Goal: Task Accomplishment & Management: Manage account settings

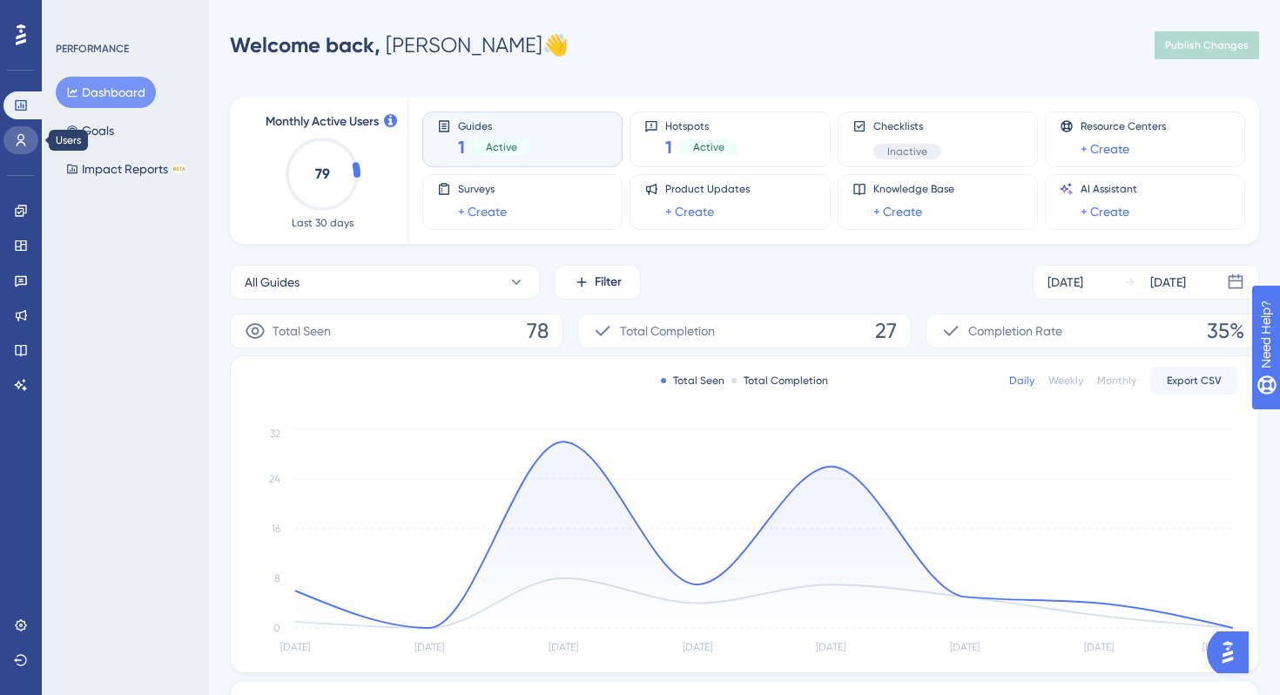
click at [18, 138] on icon at bounding box center [21, 140] width 14 height 14
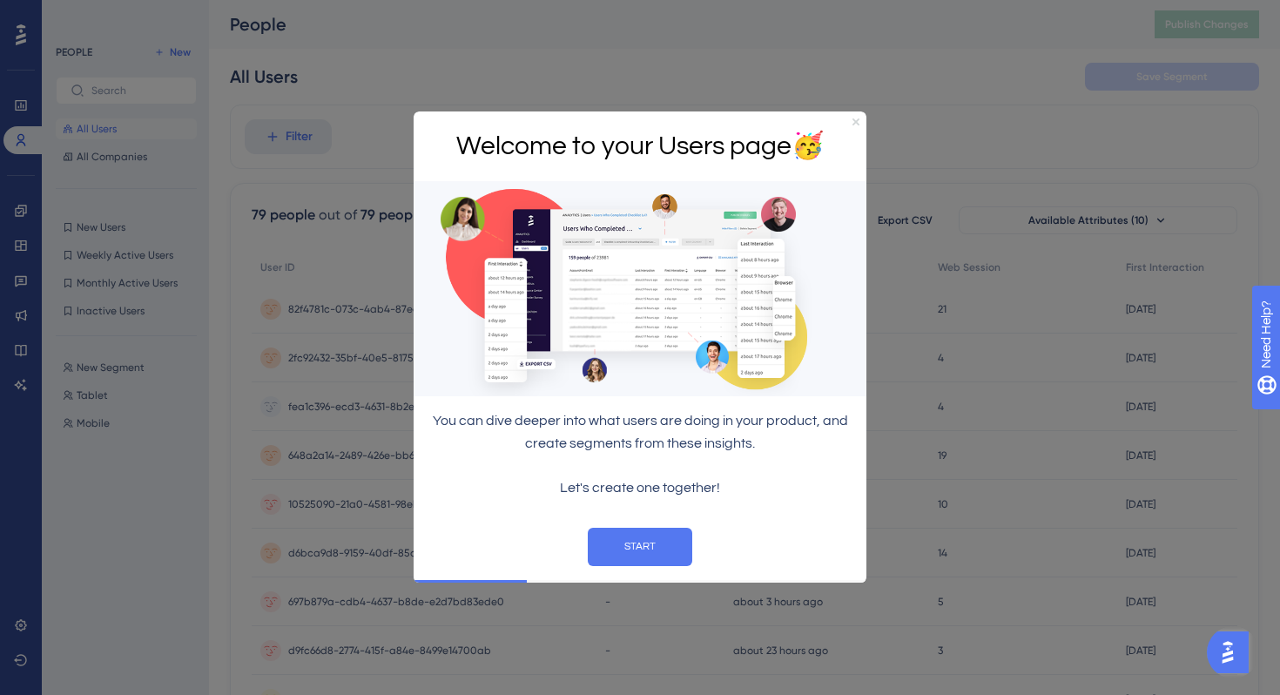
click at [854, 120] on icon "Close Preview" at bounding box center [856, 121] width 7 height 7
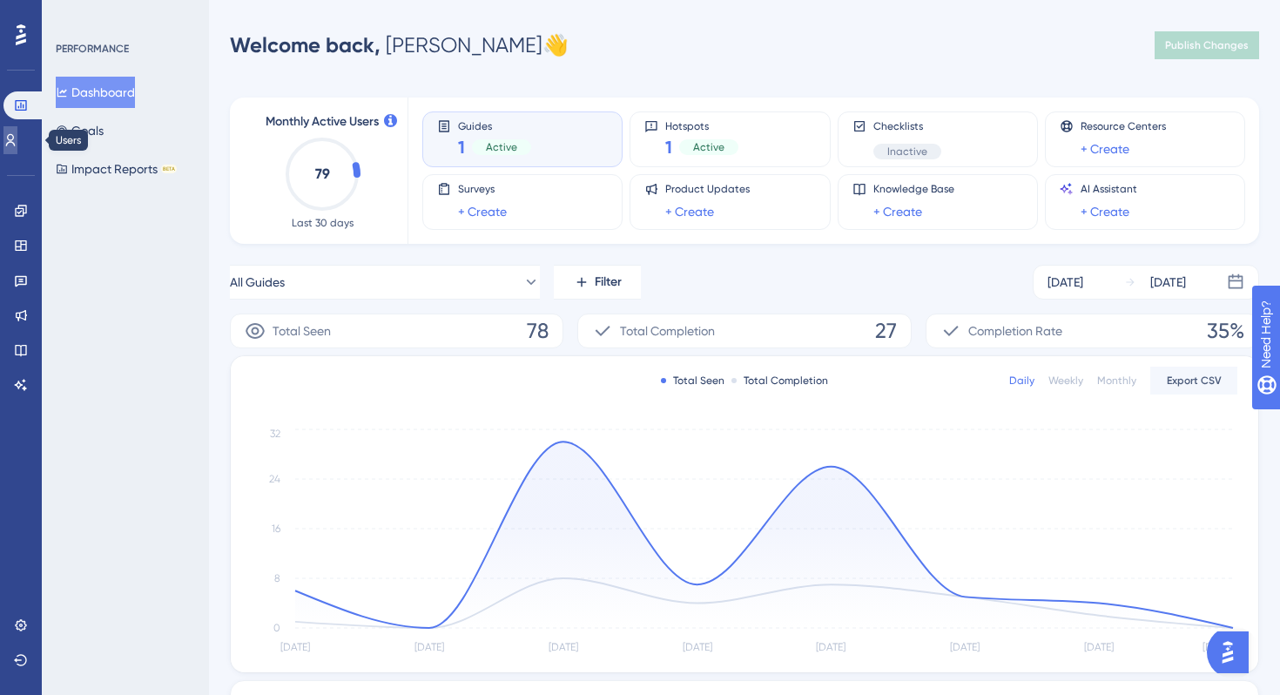
click at [17, 140] on icon at bounding box center [10, 140] width 14 height 14
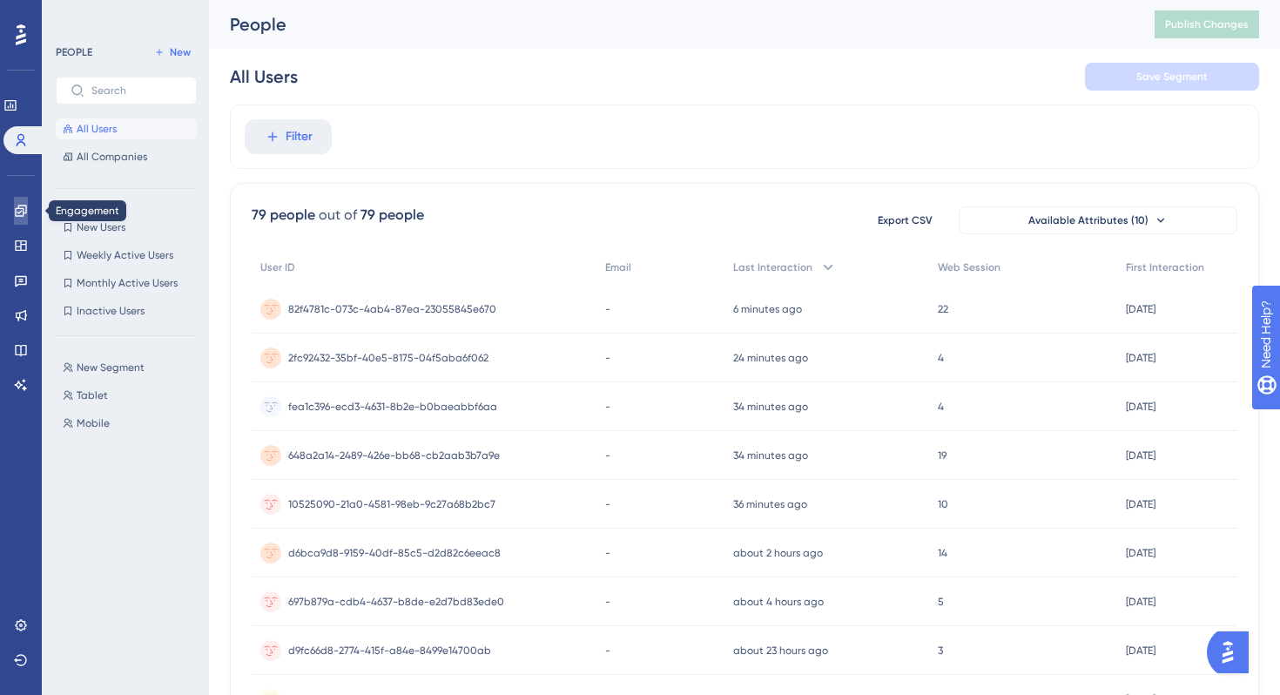
click at [21, 208] on icon at bounding box center [20, 210] width 11 height 11
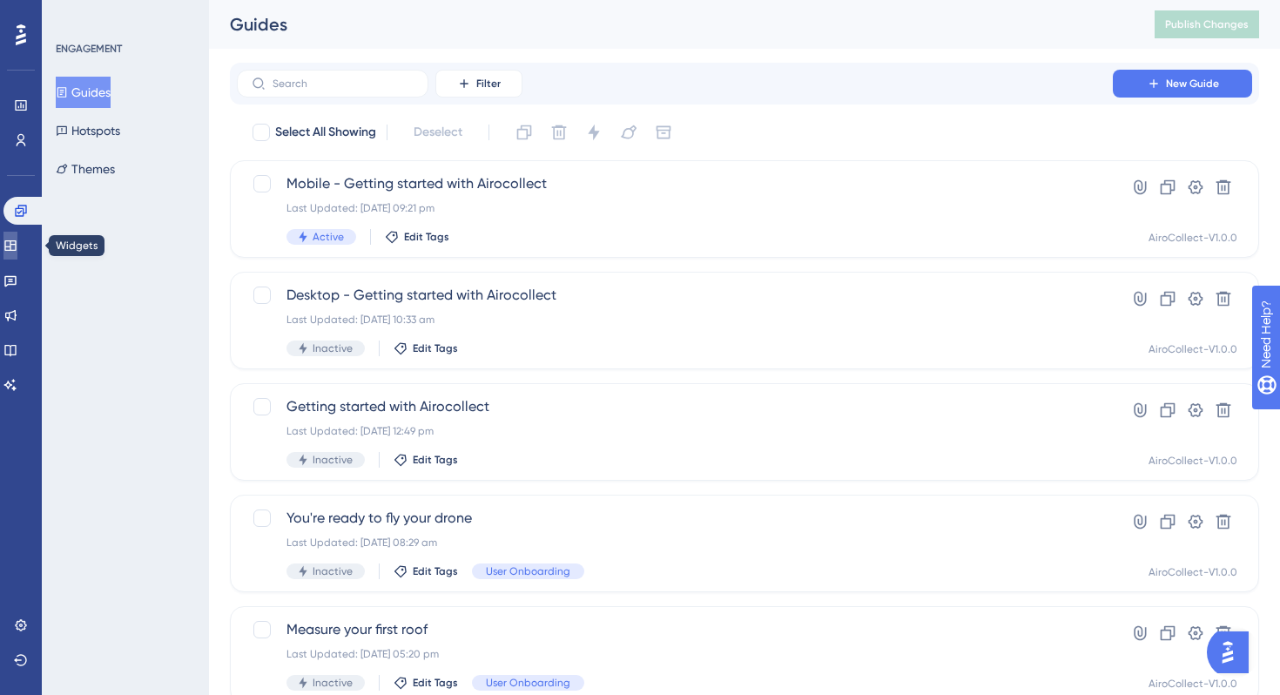
click at [16, 241] on icon at bounding box center [10, 246] width 14 height 14
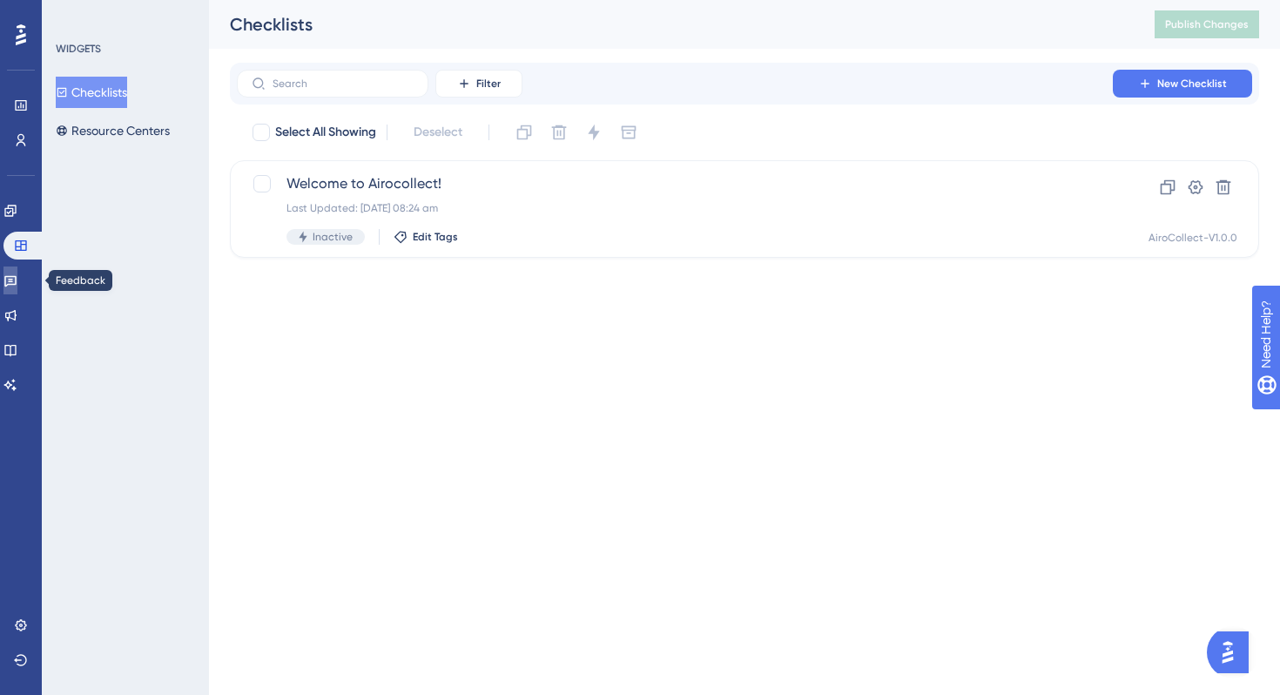
click at [17, 274] on icon at bounding box center [10, 281] width 14 height 14
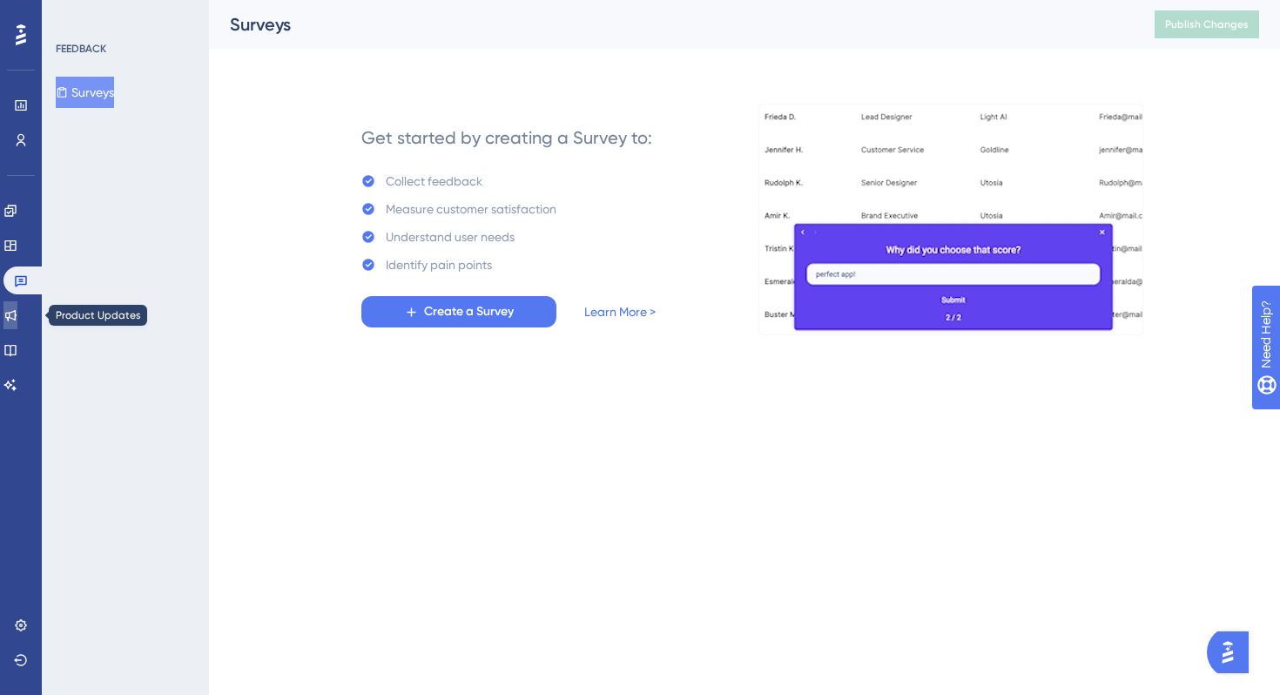
click at [17, 310] on icon at bounding box center [10, 315] width 14 height 14
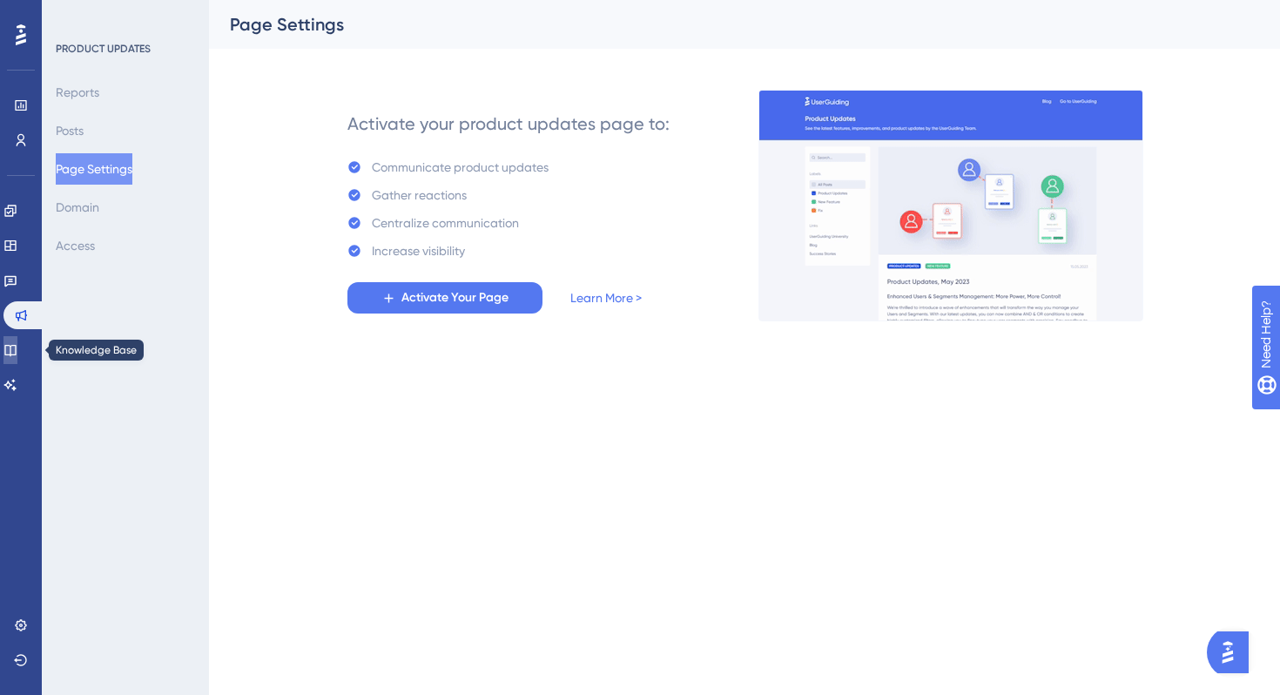
click at [17, 353] on icon at bounding box center [10, 350] width 14 height 14
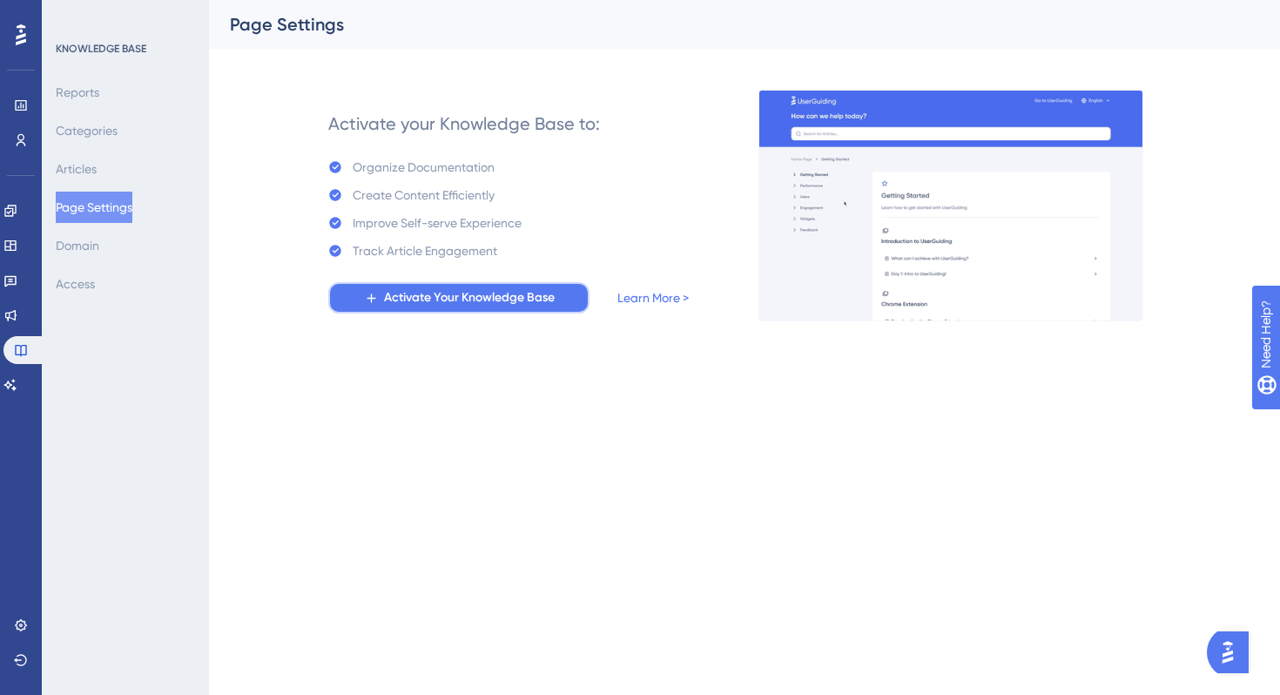
click at [456, 296] on span "Activate Your Knowledge Base" at bounding box center [469, 297] width 171 height 21
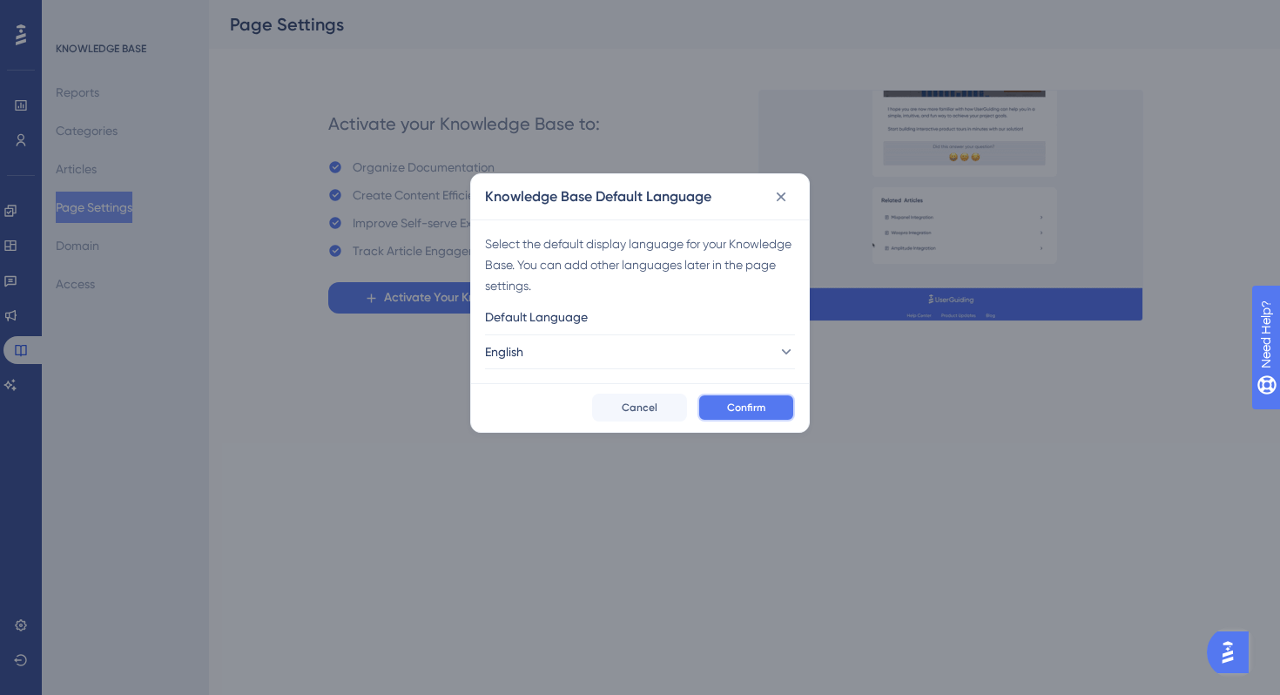
click at [733, 409] on span "Confirm" at bounding box center [746, 408] width 38 height 14
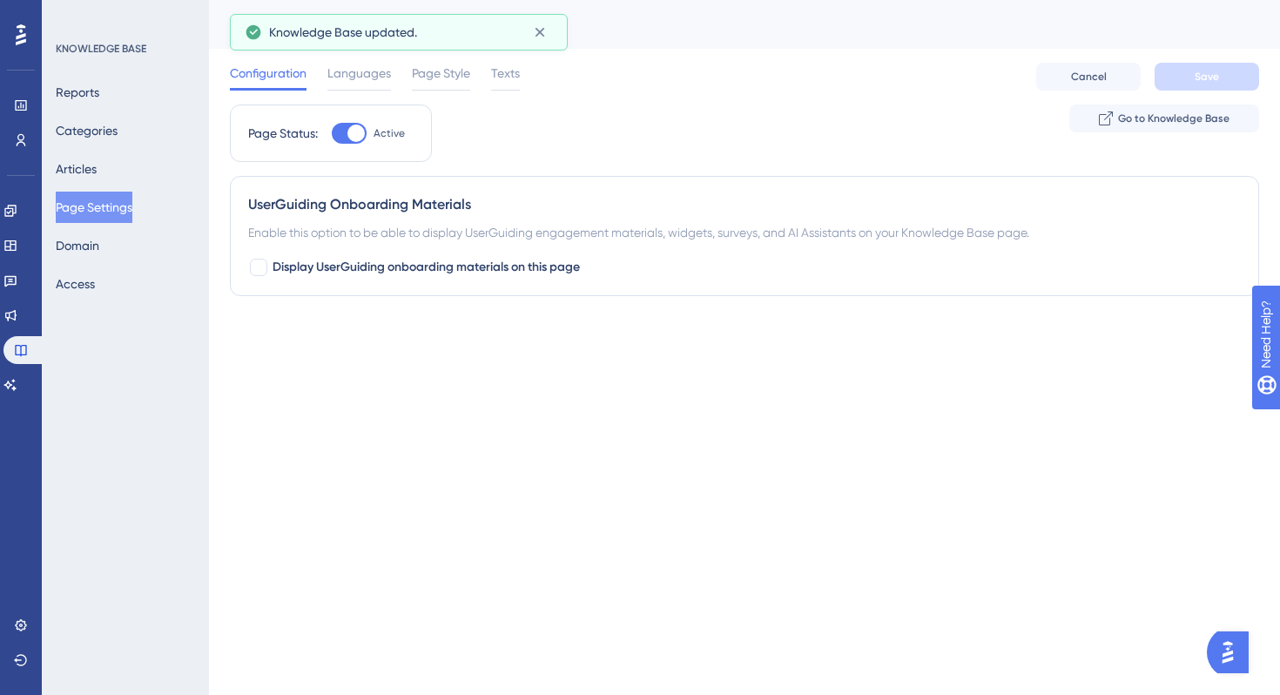
click at [850, 105] on div "Page Status: Active Go to Knowledge Base" at bounding box center [745, 140] width 1030 height 71
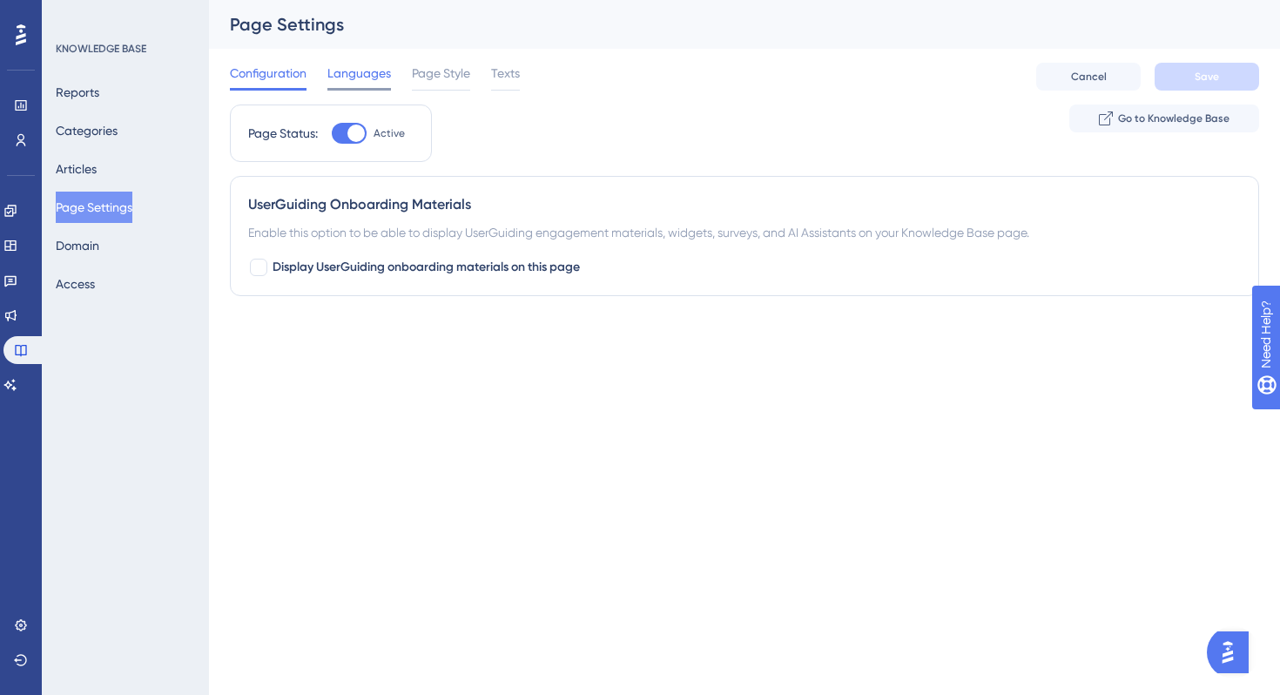
click at [372, 73] on span "Languages" at bounding box center [360, 73] width 64 height 21
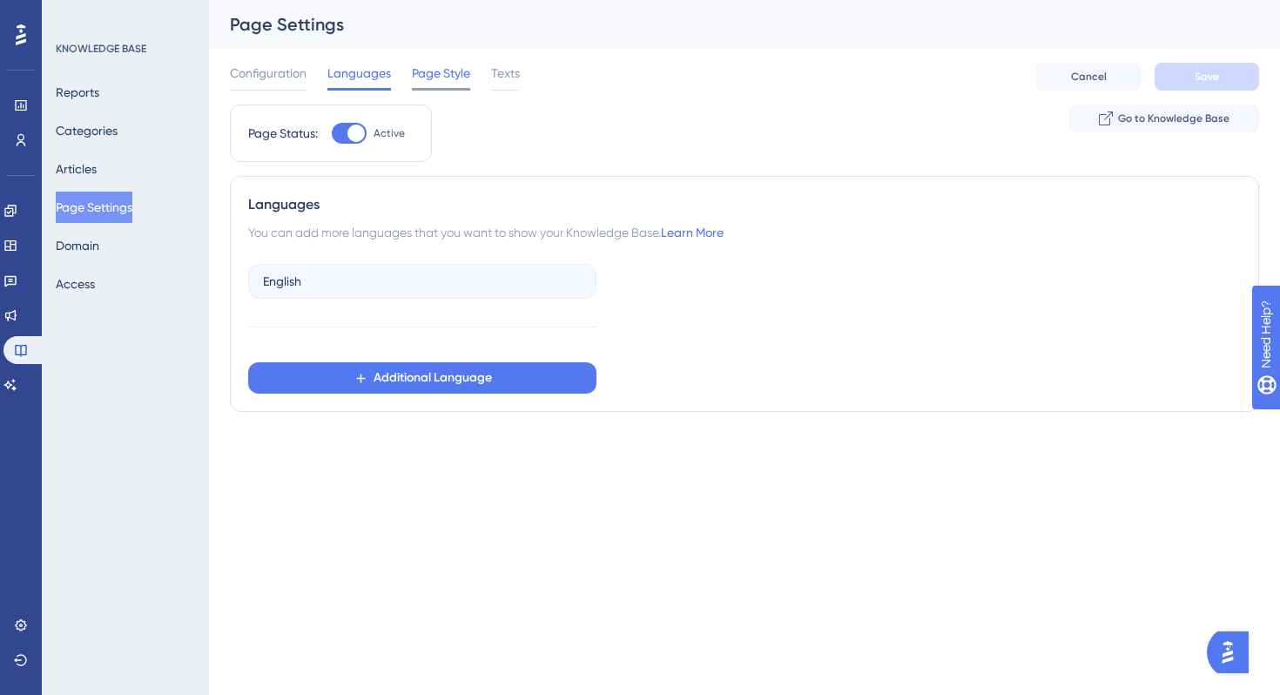
click at [435, 73] on span "Page Style" at bounding box center [441, 73] width 58 height 21
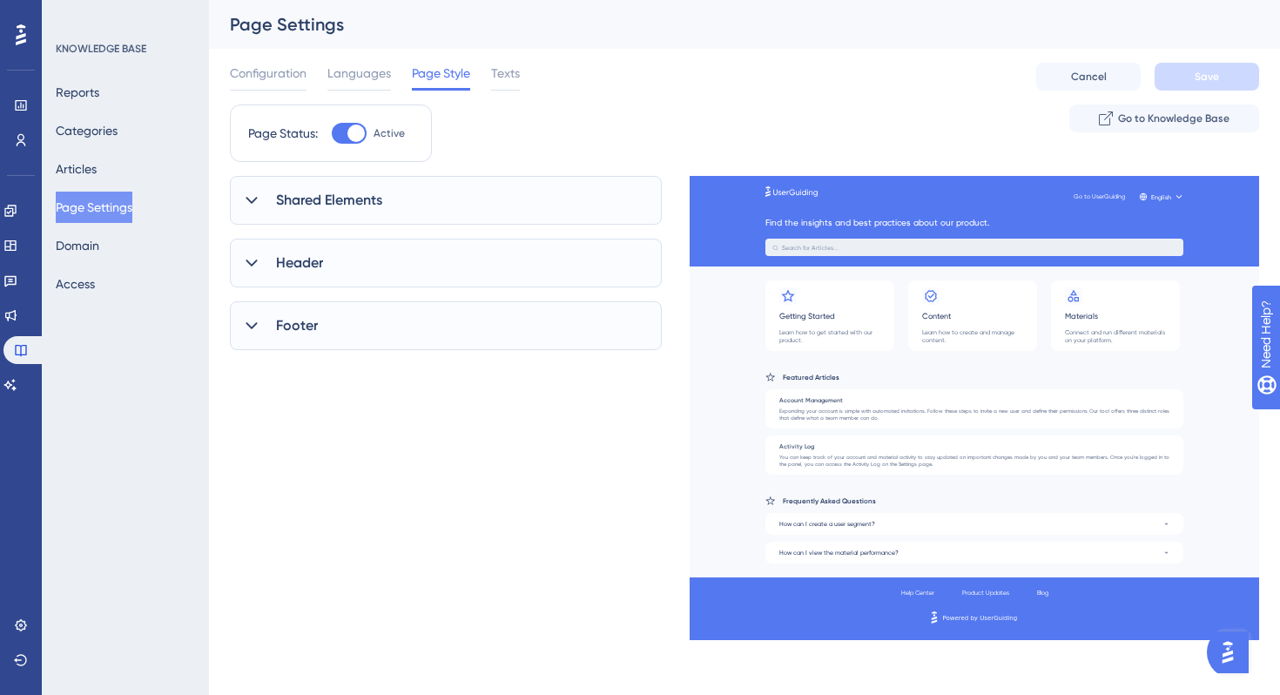
click at [491, 202] on div "Shared Elements" at bounding box center [446, 200] width 432 height 49
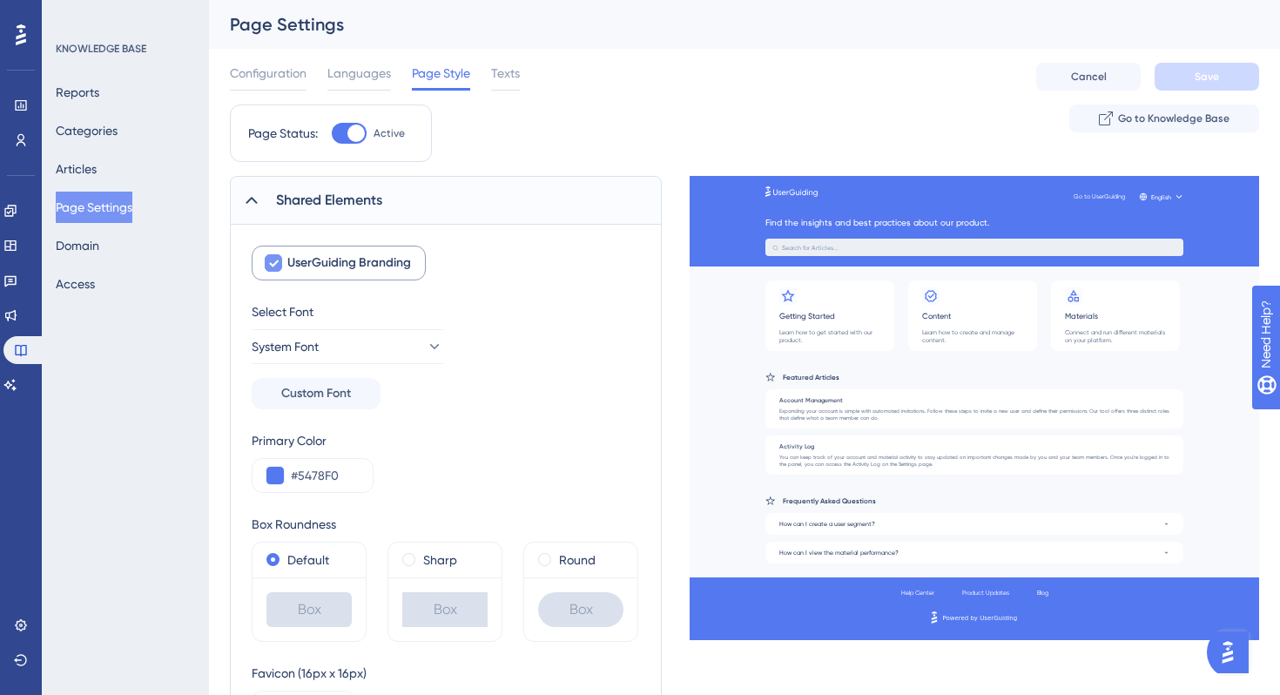
click at [269, 264] on icon at bounding box center [273, 263] width 10 height 14
checkbox input "false"
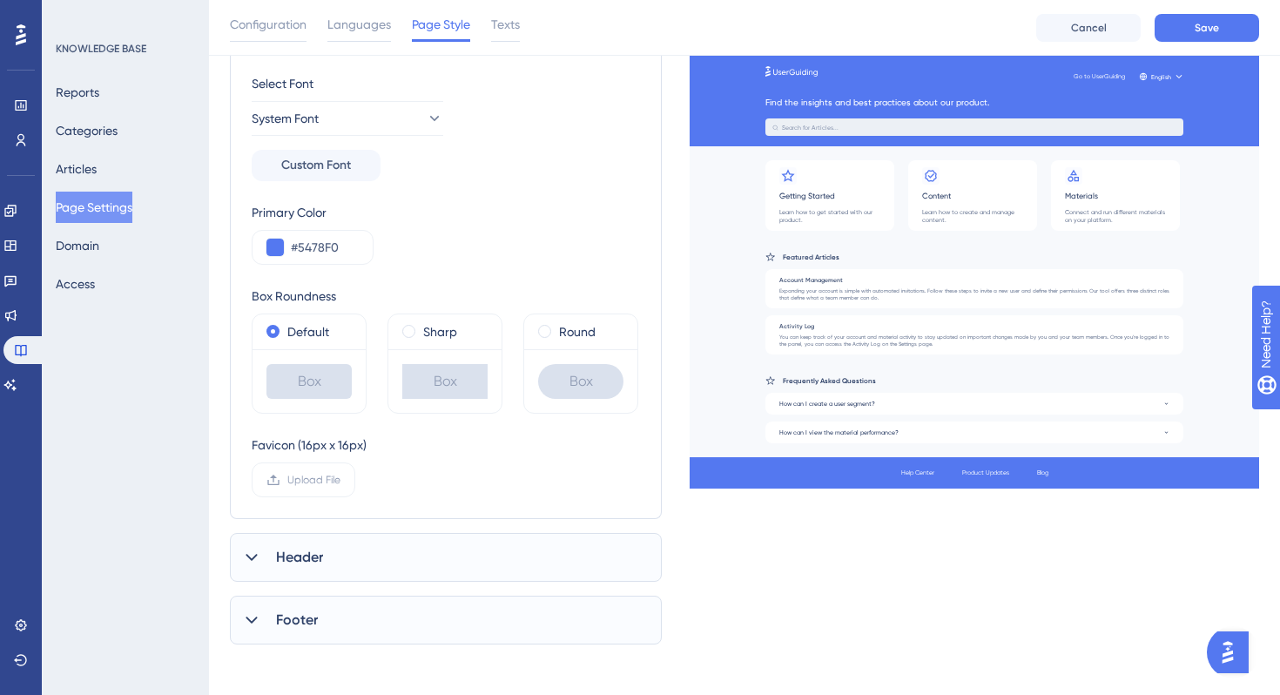
scroll to position [240, 0]
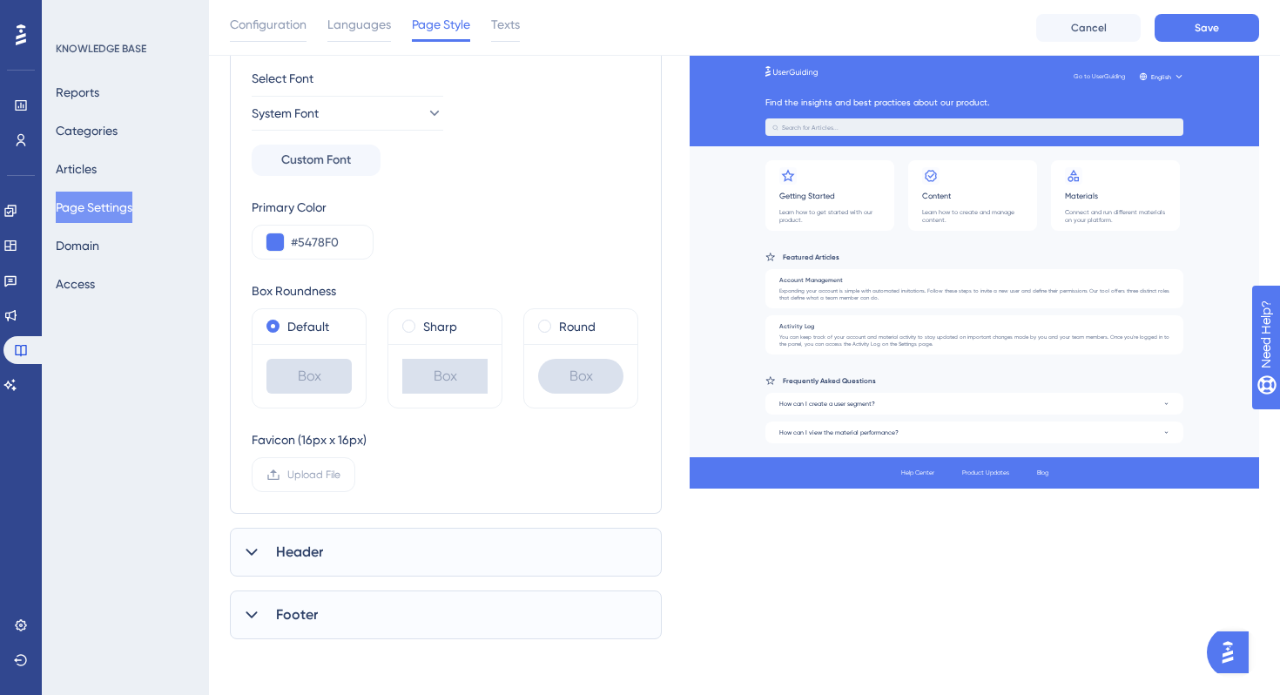
click at [449, 554] on div "Header" at bounding box center [446, 552] width 432 height 49
click at [414, 604] on div "Footer" at bounding box center [446, 615] width 432 height 49
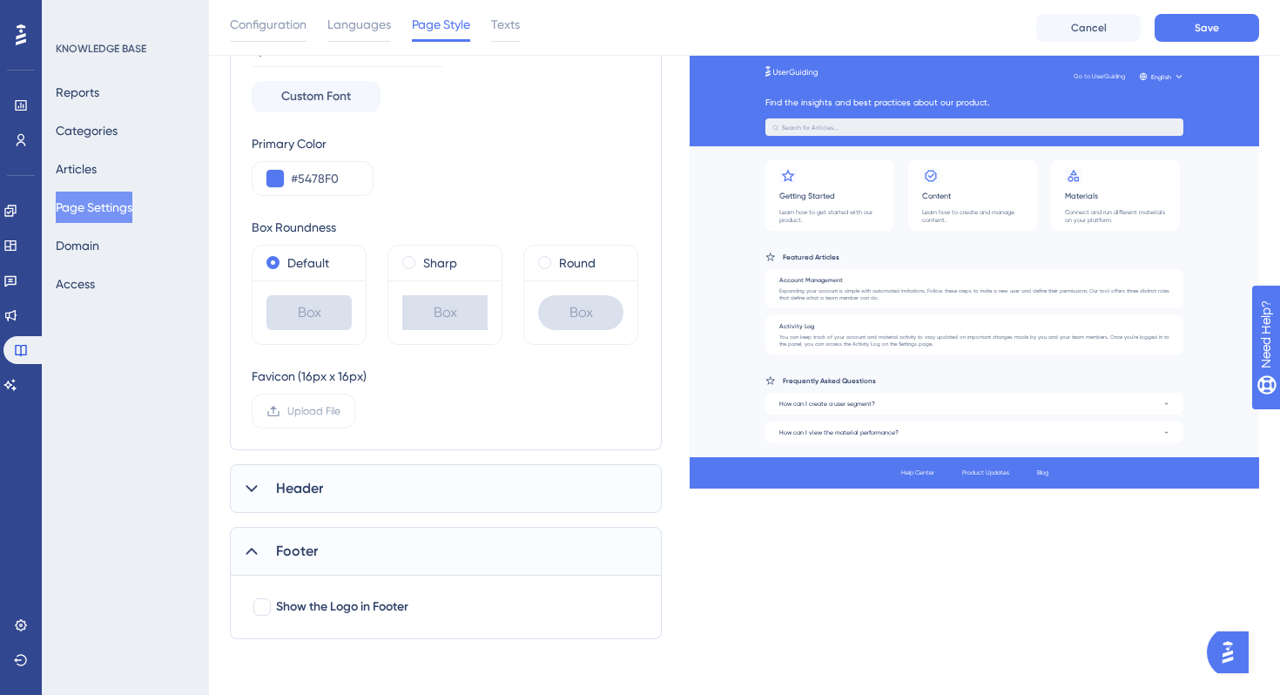
click at [551, 553] on div "Footer" at bounding box center [446, 551] width 432 height 49
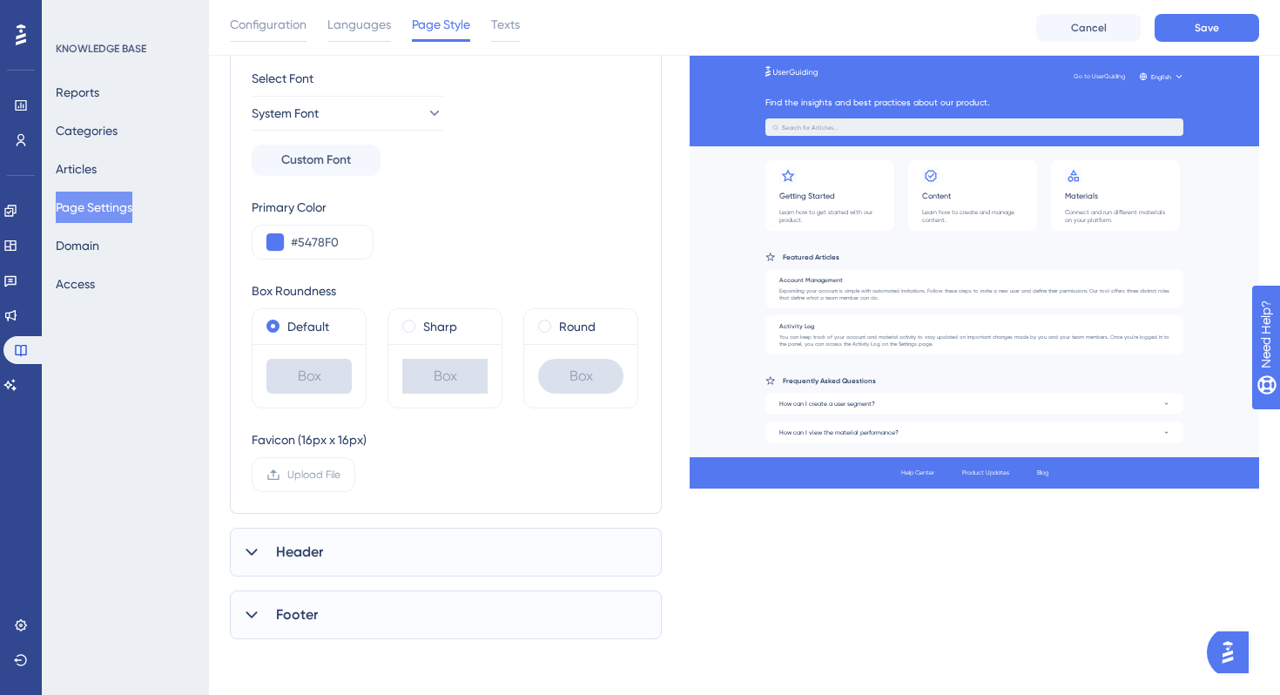
click at [471, 551] on div "Header" at bounding box center [446, 552] width 432 height 49
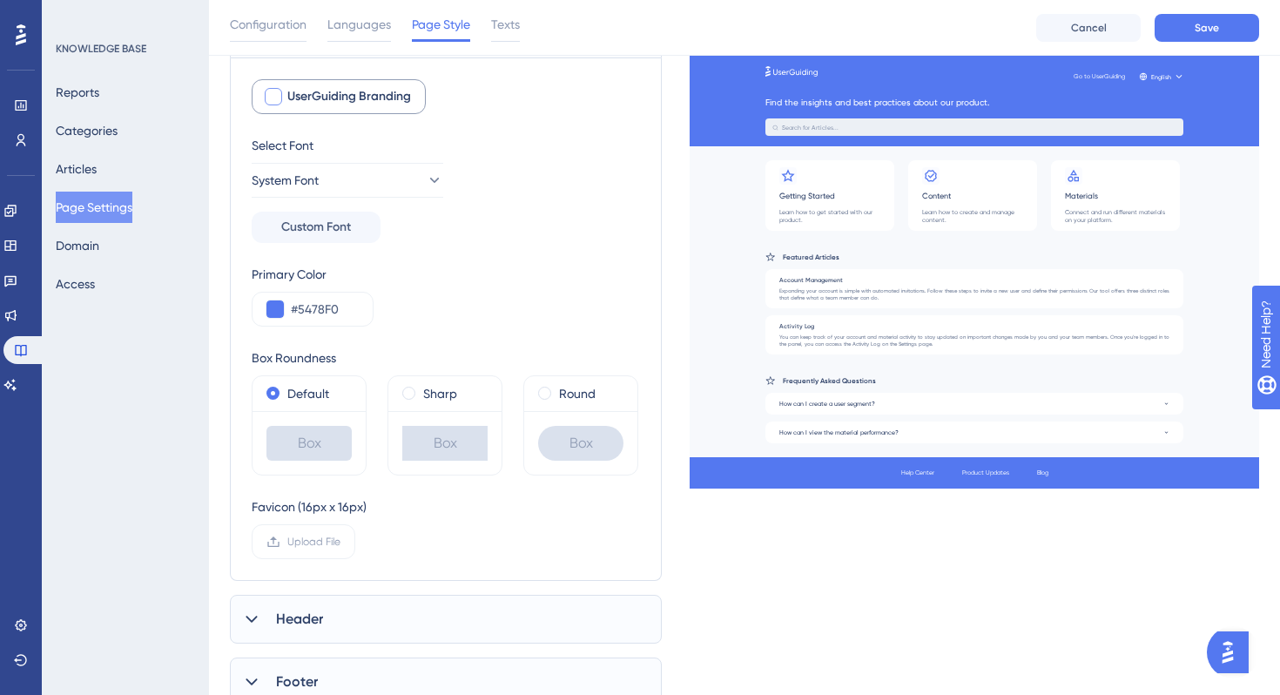
scroll to position [0, 0]
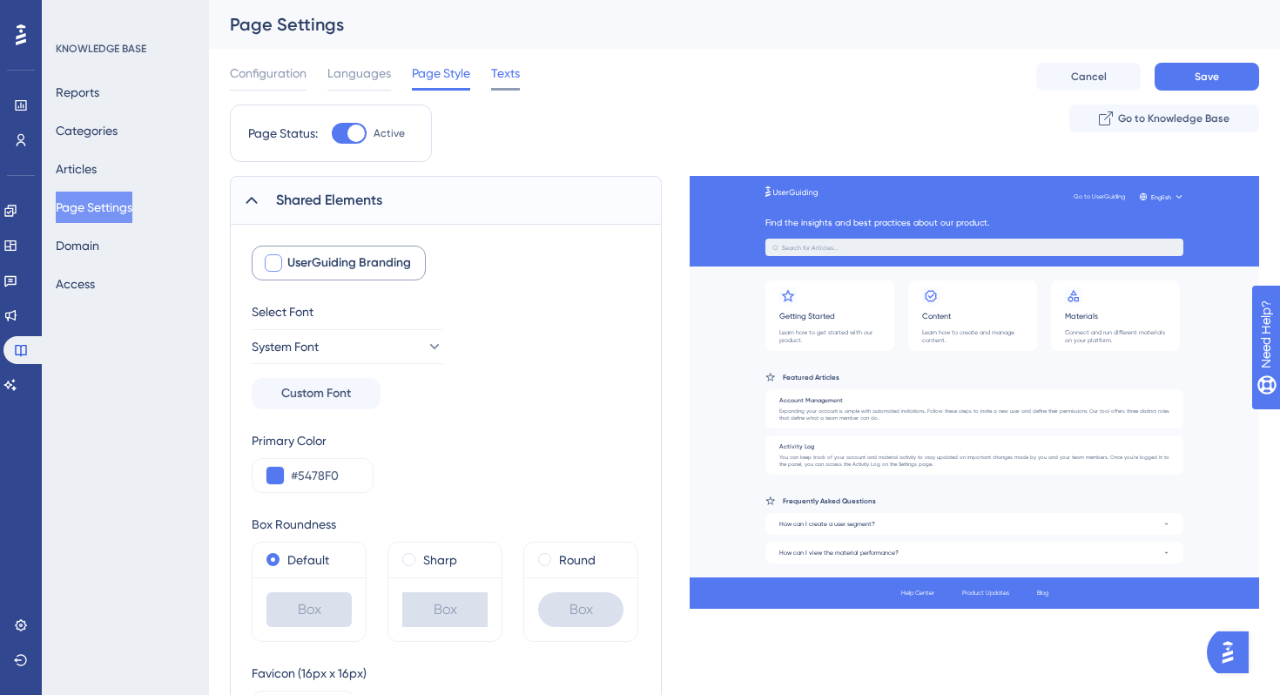
click at [505, 71] on span "Texts" at bounding box center [505, 73] width 29 height 21
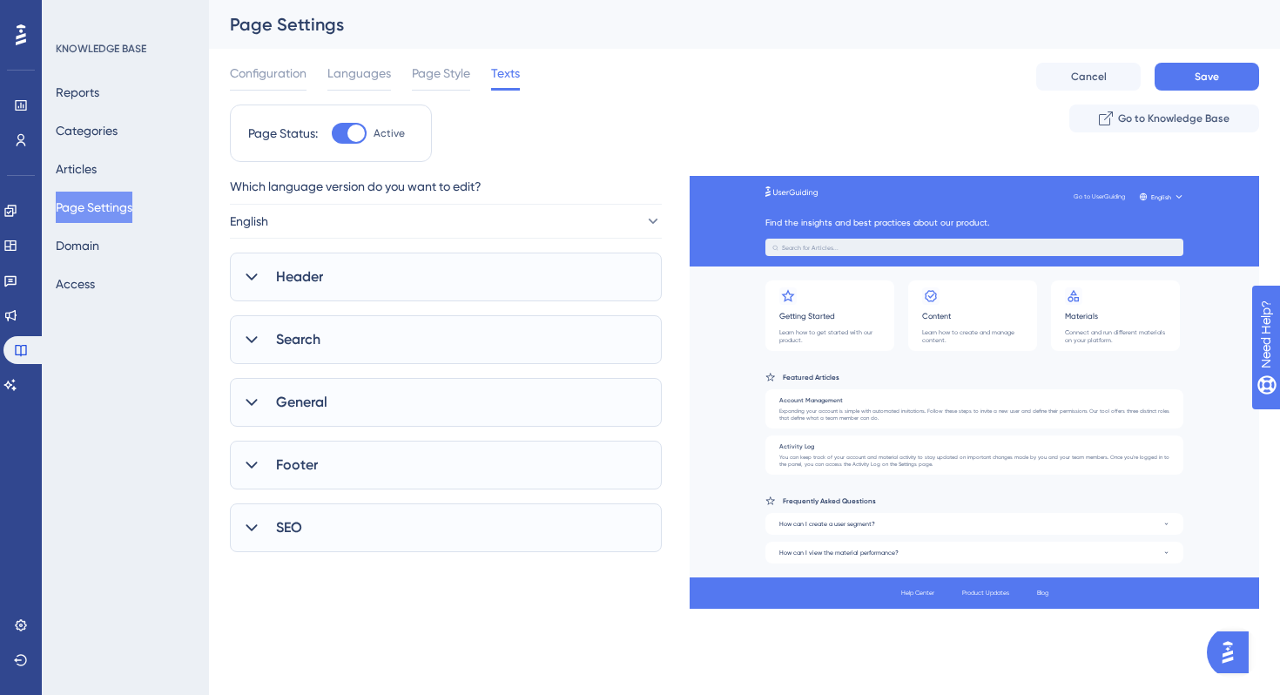
click at [409, 272] on div "Header" at bounding box center [446, 277] width 432 height 49
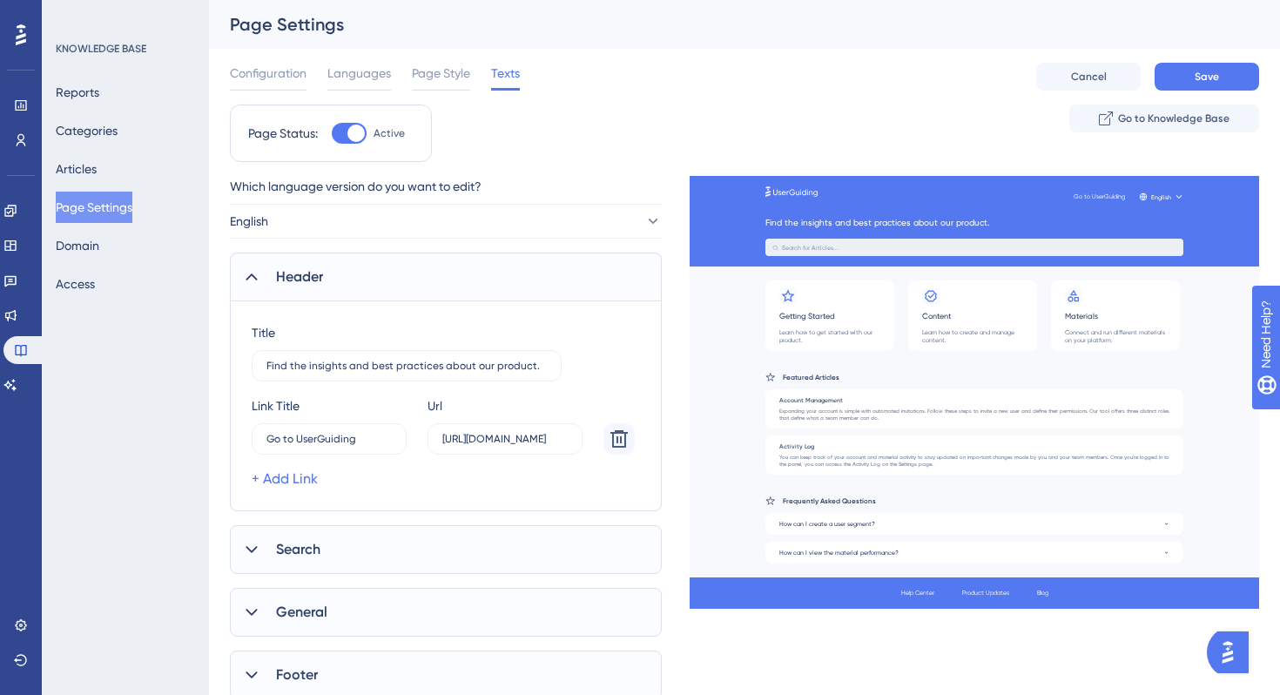
click at [409, 272] on div "Header" at bounding box center [446, 277] width 432 height 49
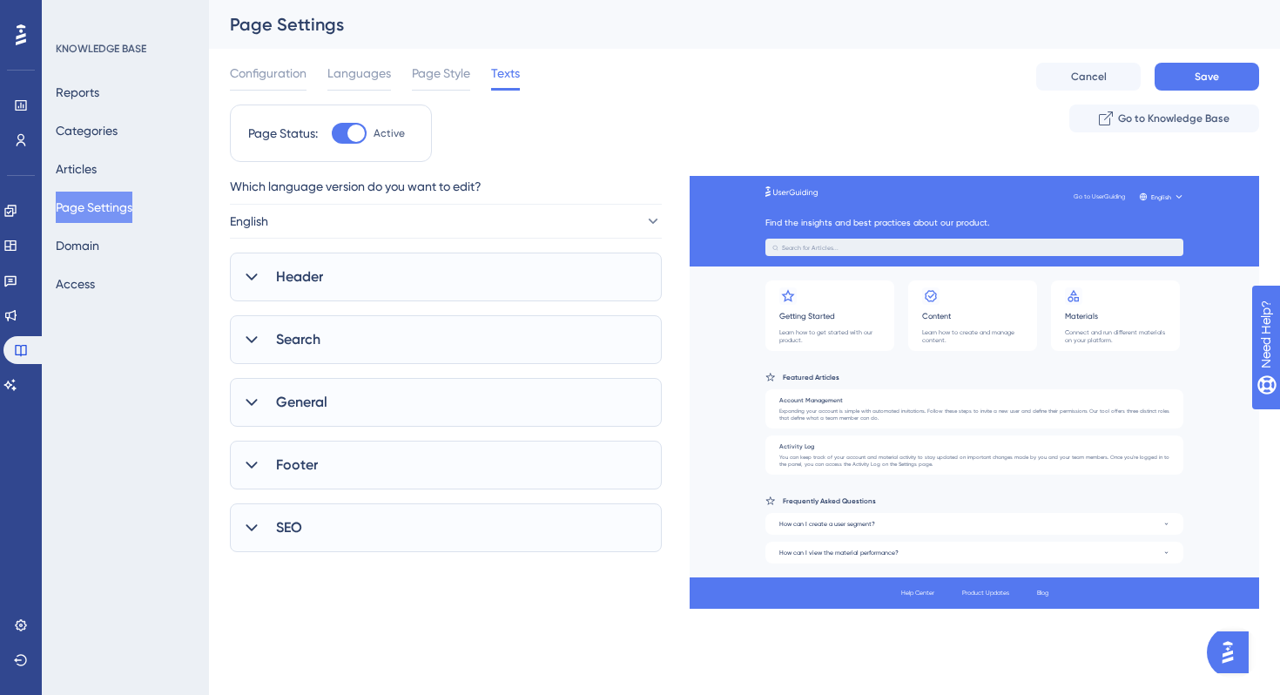
click at [403, 338] on div "Search" at bounding box center [446, 339] width 432 height 49
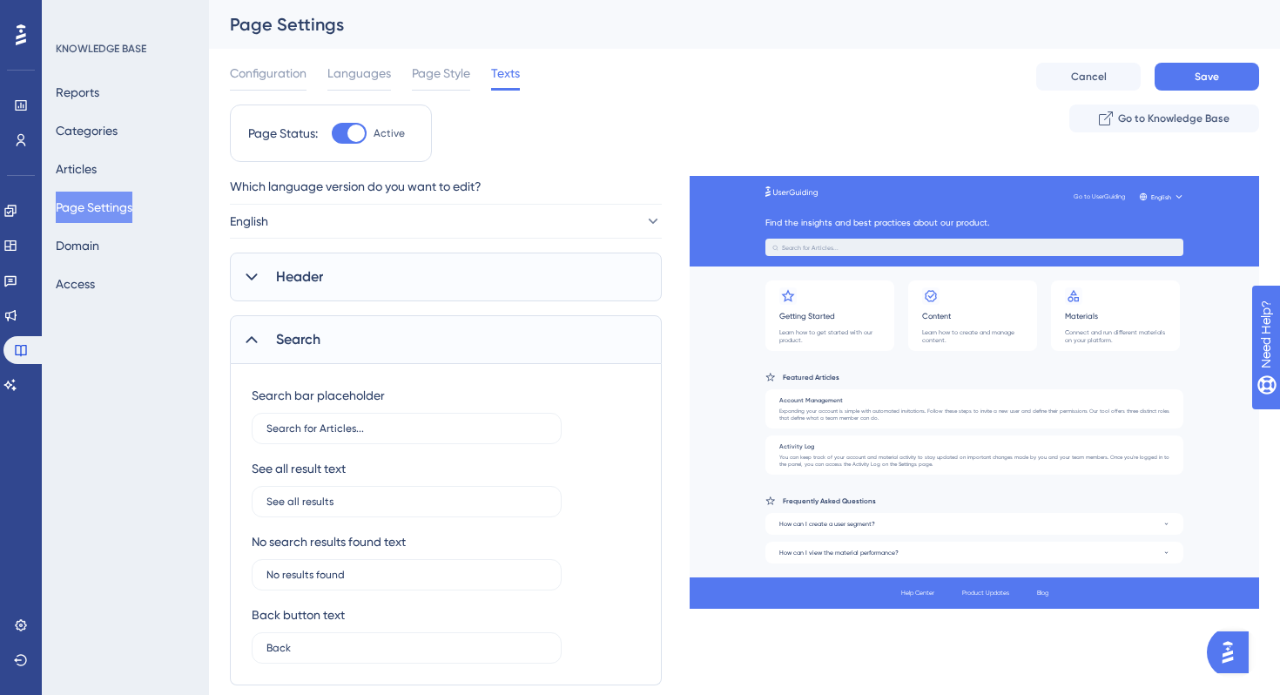
click at [403, 338] on div "Search" at bounding box center [446, 339] width 432 height 49
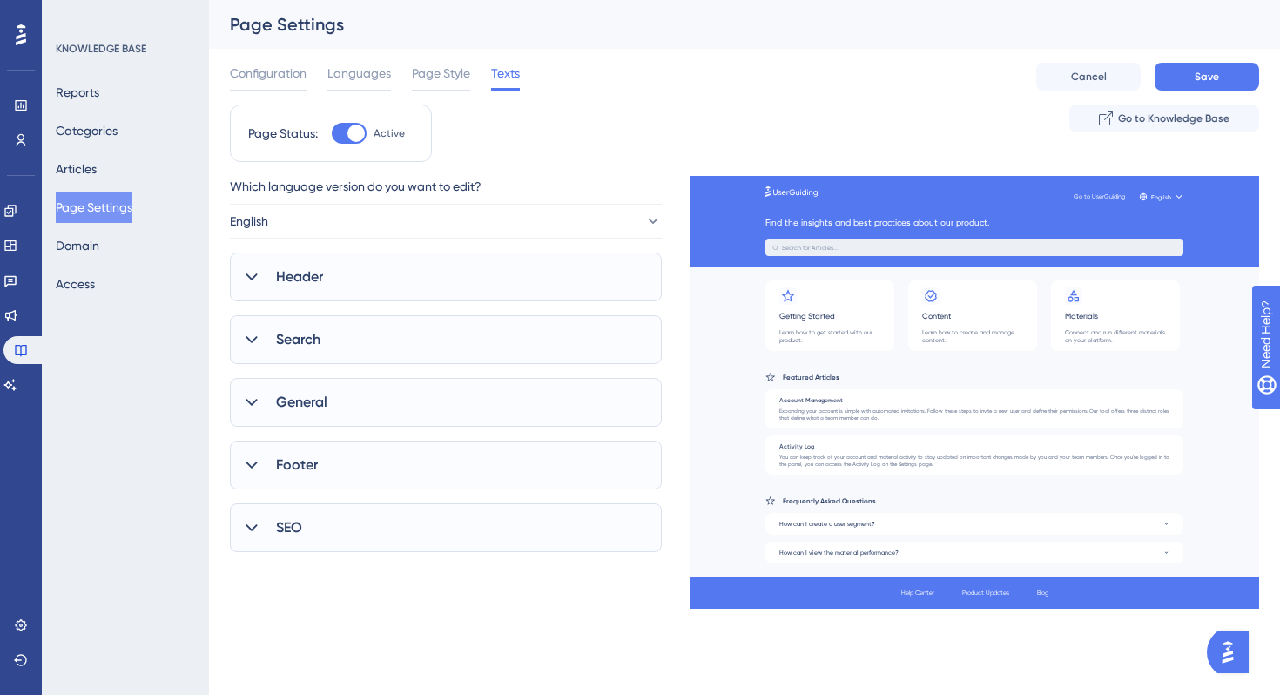
click at [392, 409] on div "General" at bounding box center [446, 402] width 432 height 49
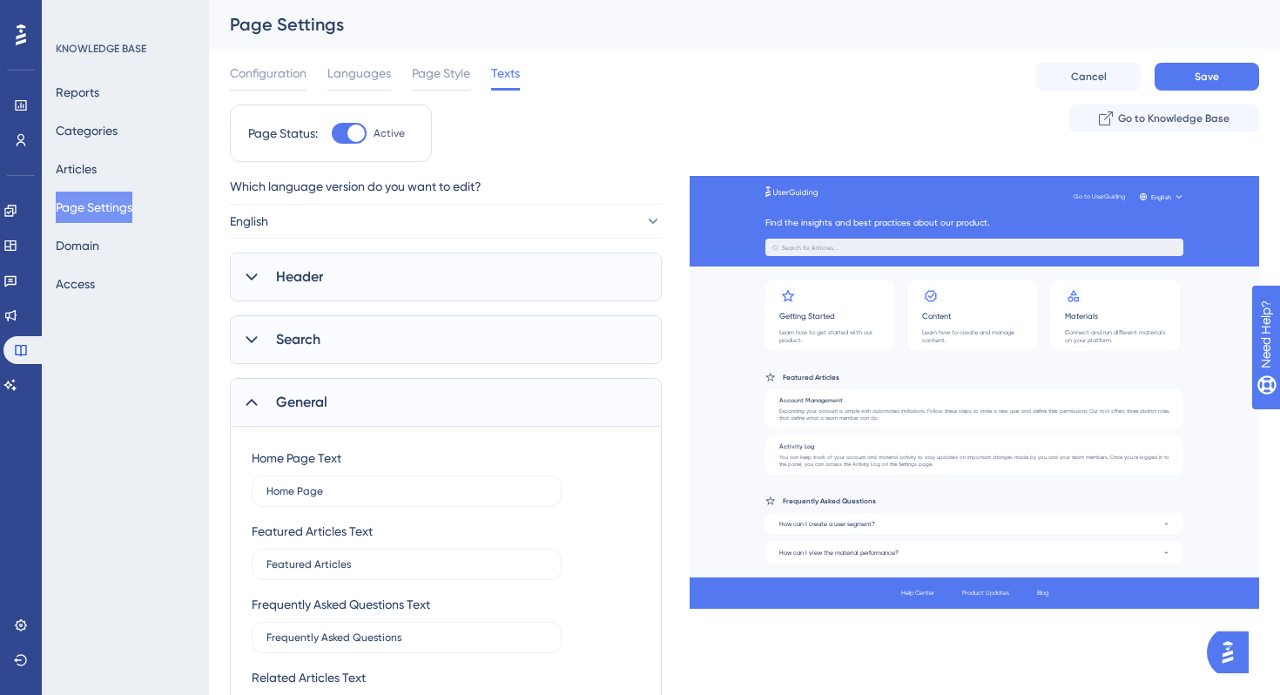
click at [392, 409] on div "General" at bounding box center [446, 402] width 432 height 49
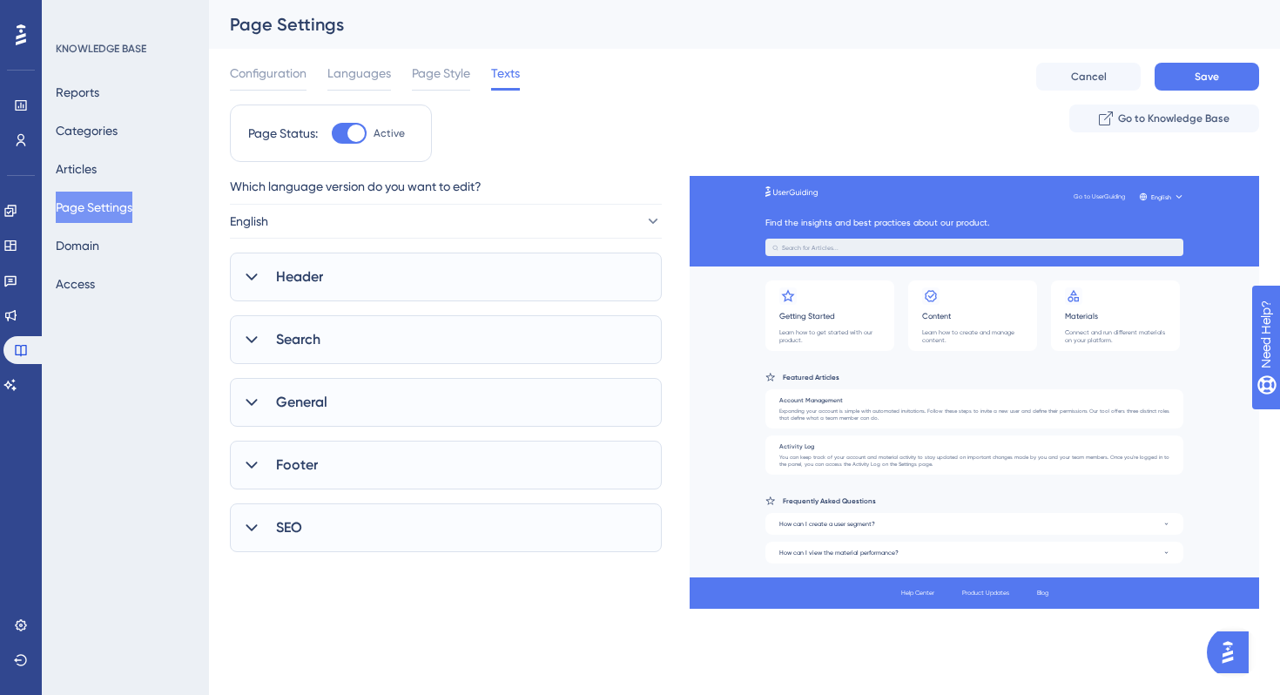
click at [409, 466] on div "Footer" at bounding box center [446, 465] width 432 height 49
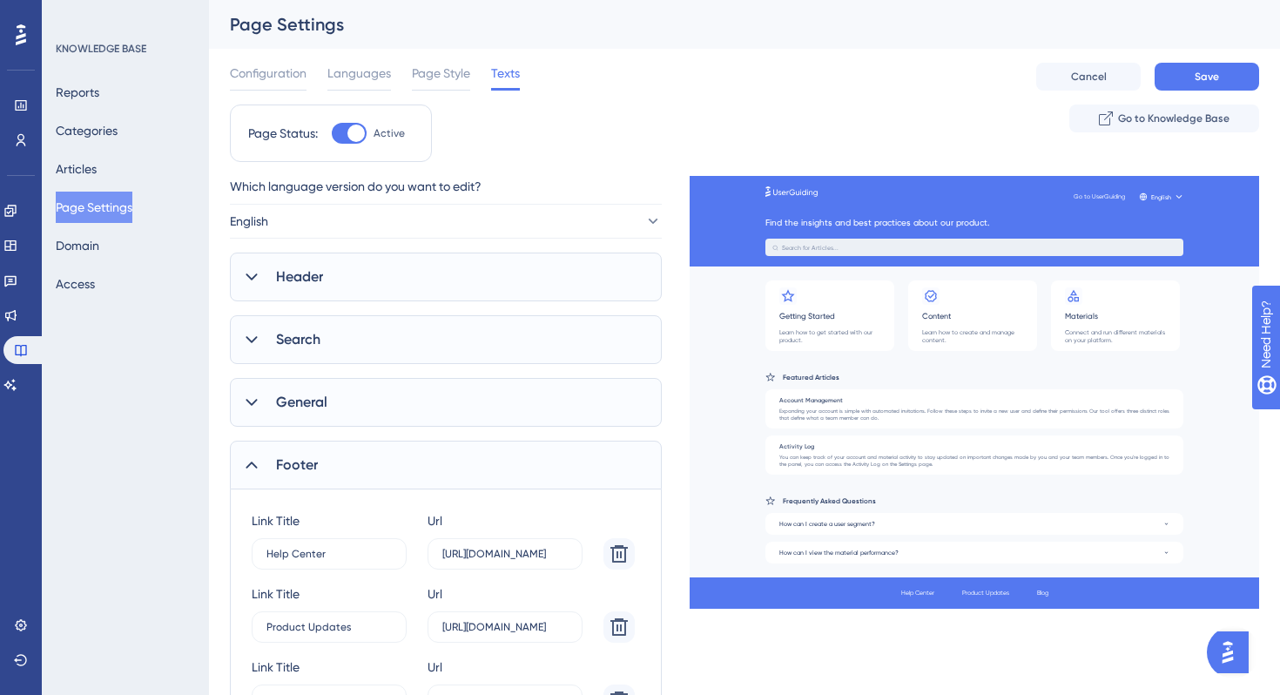
click at [409, 466] on div "Footer" at bounding box center [446, 465] width 432 height 49
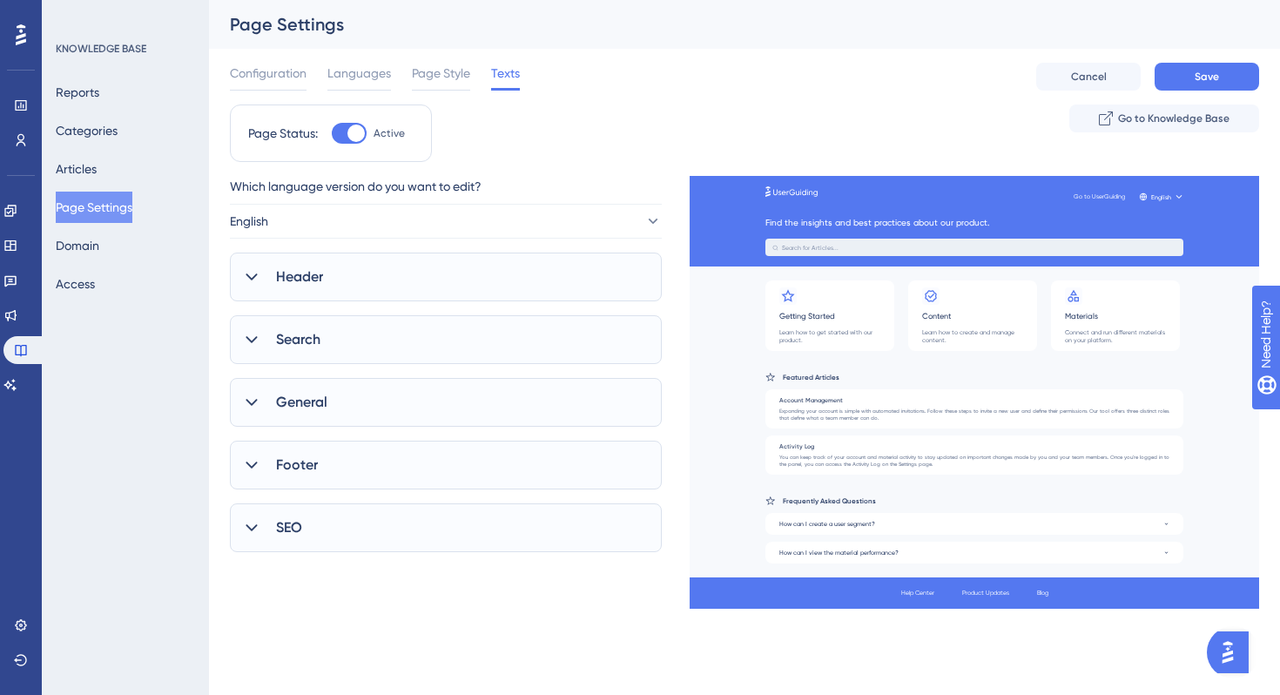
click at [400, 518] on div "SEO" at bounding box center [446, 527] width 432 height 49
click at [99, 245] on button "Domain" at bounding box center [78, 245] width 44 height 31
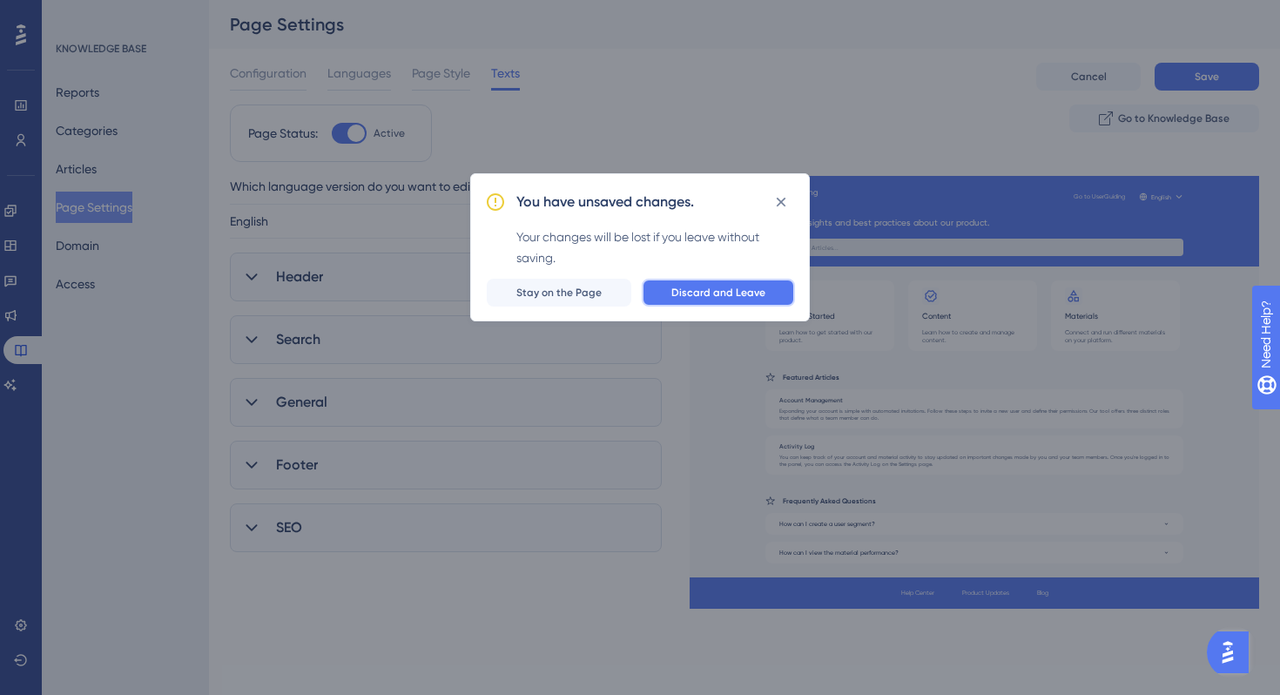
click at [686, 285] on button "Discard and Leave" at bounding box center [718, 293] width 153 height 28
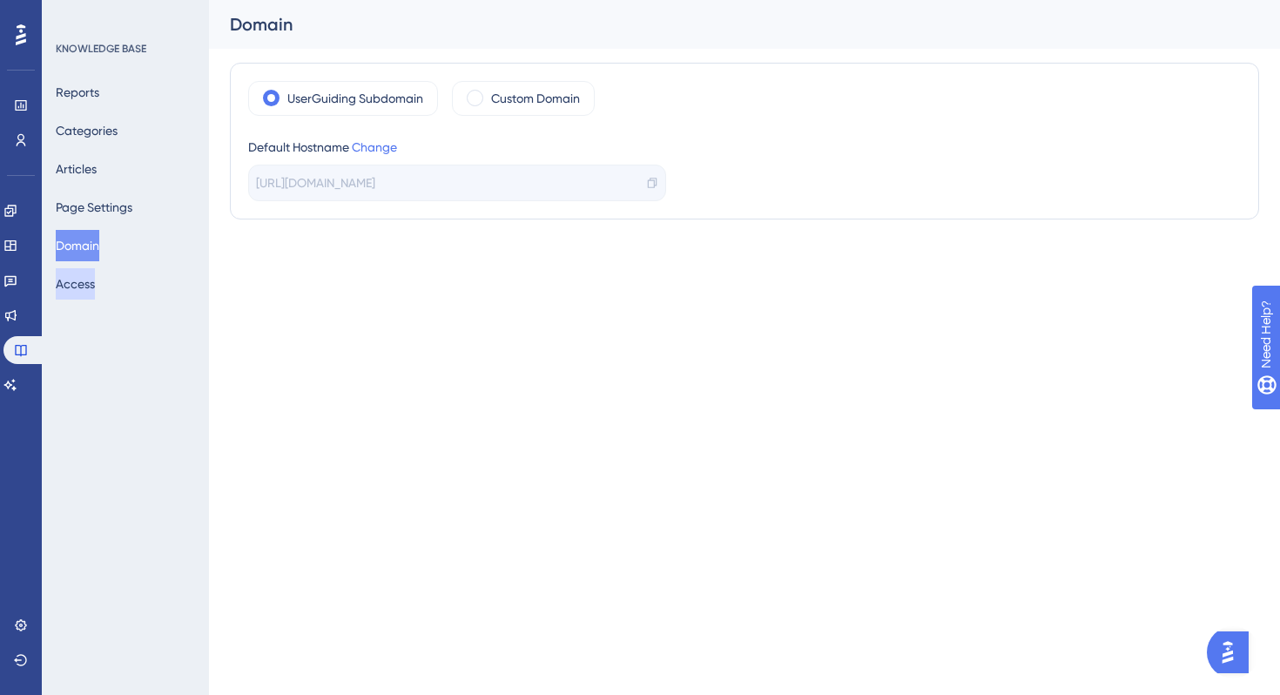
click at [90, 287] on button "Access" at bounding box center [75, 283] width 39 height 31
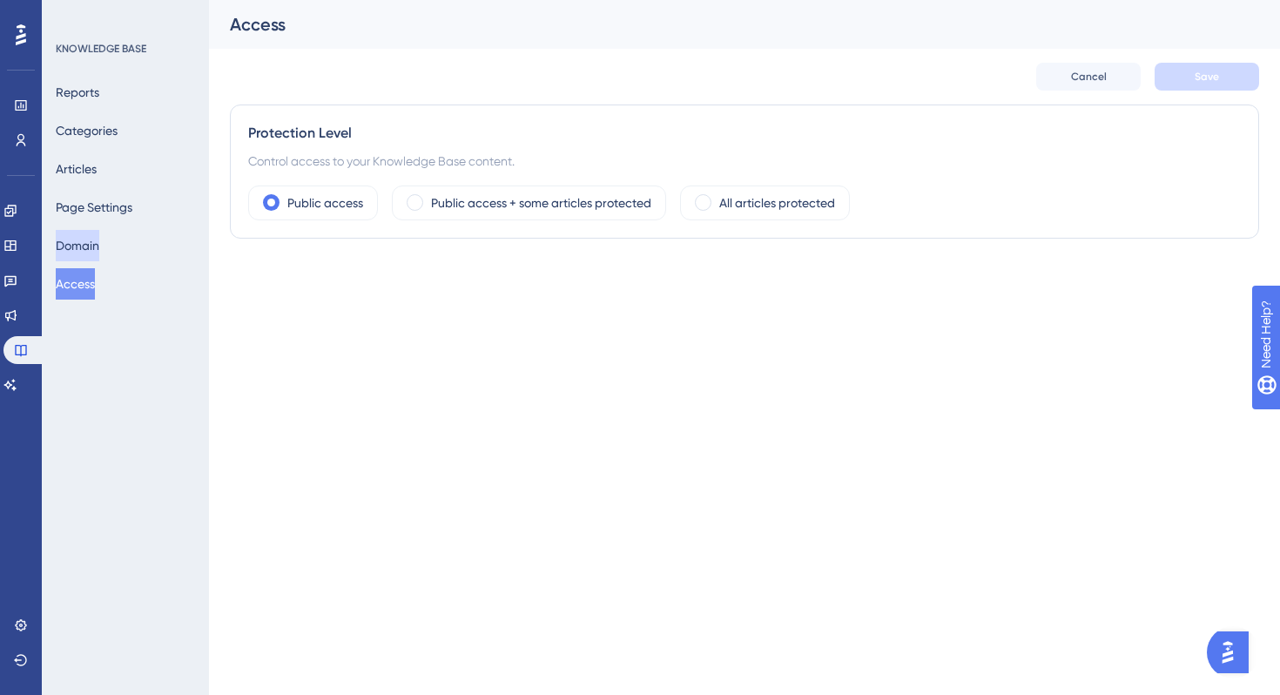
click at [88, 244] on button "Domain" at bounding box center [78, 245] width 44 height 31
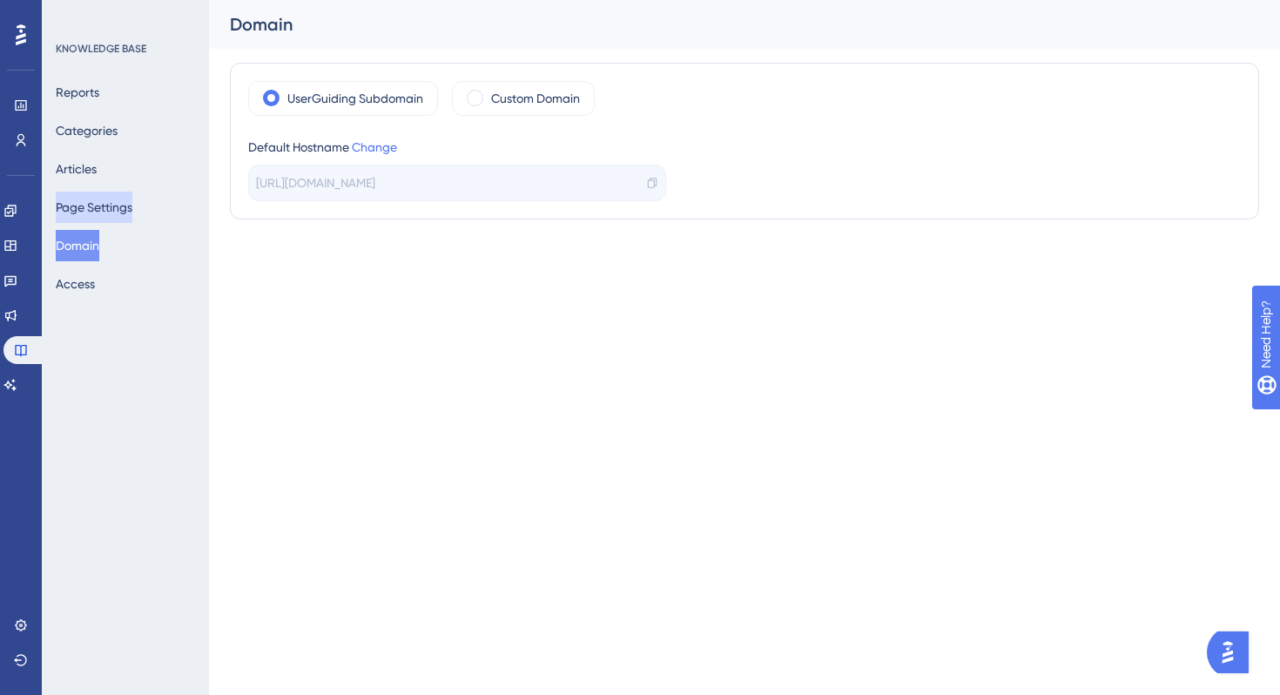
click at [91, 212] on button "Page Settings" at bounding box center [94, 207] width 77 height 31
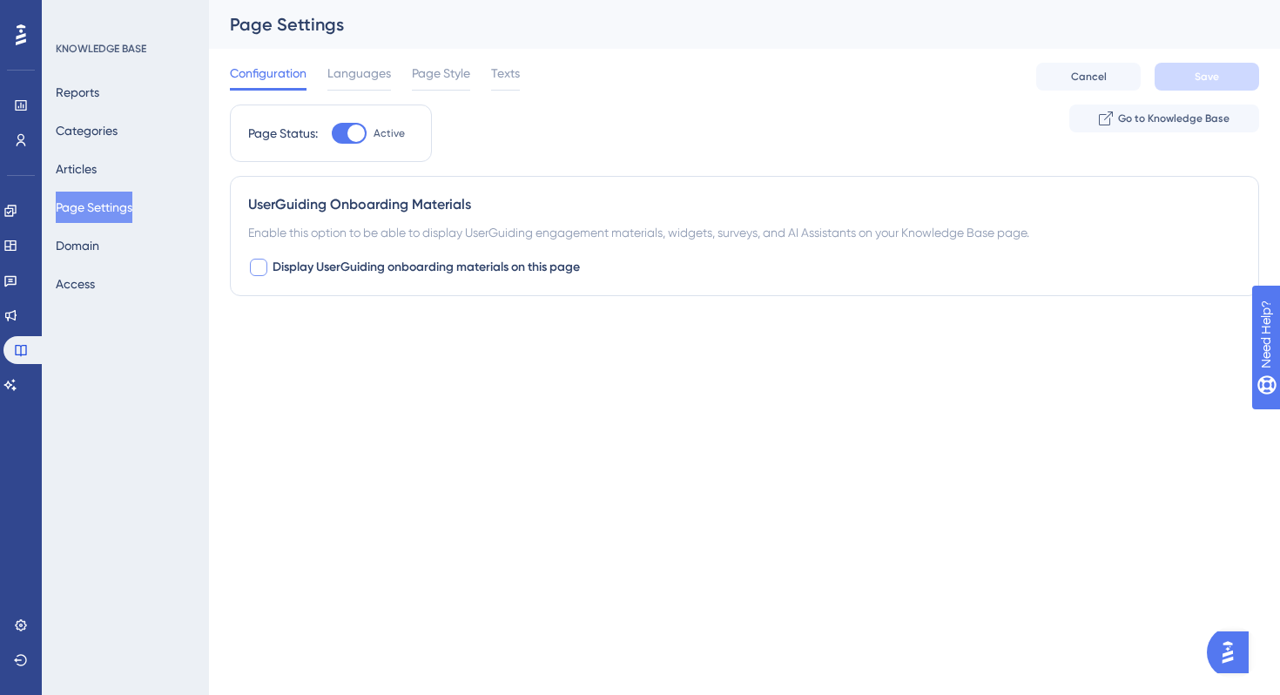
click at [253, 267] on div at bounding box center [258, 267] width 17 height 17
checkbox input "true"
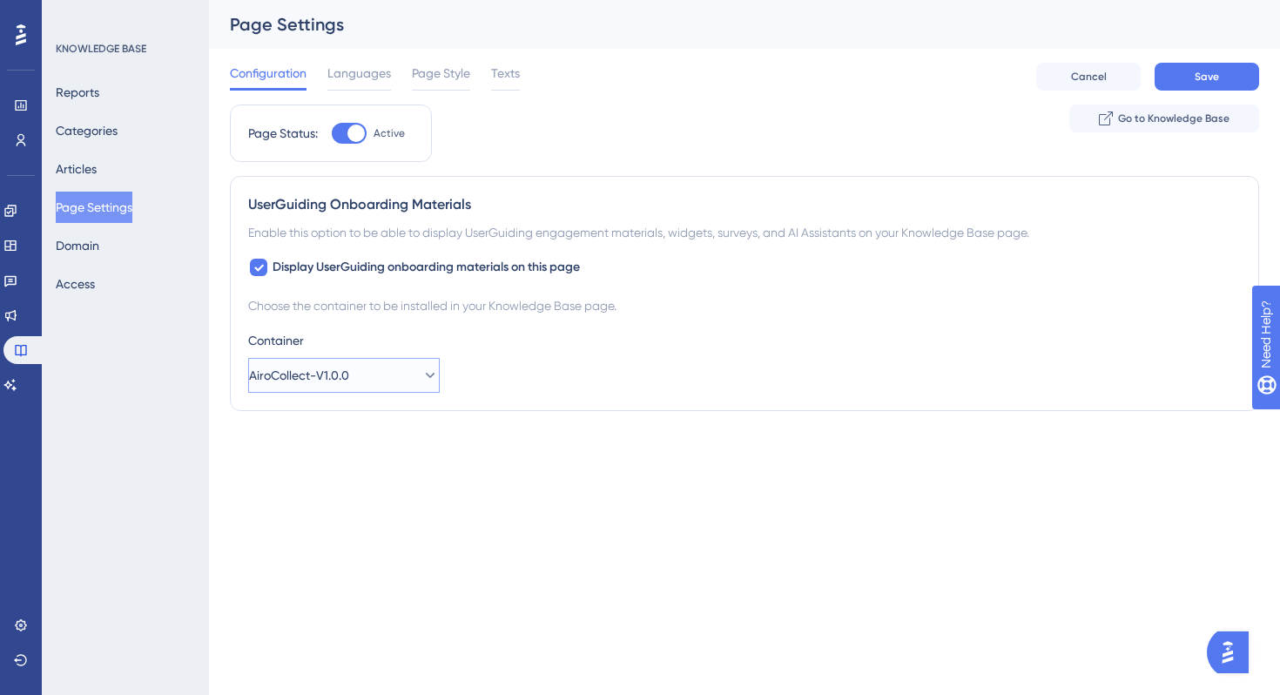
click at [314, 377] on span "AiroCollect-V1.0.0" at bounding box center [299, 375] width 100 height 21
click at [350, 321] on div "Choose the container to be installed in your Knowledge Base page. Container Air…" at bounding box center [744, 344] width 993 height 98
click at [348, 368] on span "AiroCollect-V1.0.0" at bounding box center [299, 375] width 100 height 21
click at [356, 334] on div "Container" at bounding box center [744, 340] width 993 height 21
click at [97, 166] on button "Articles" at bounding box center [76, 168] width 41 height 31
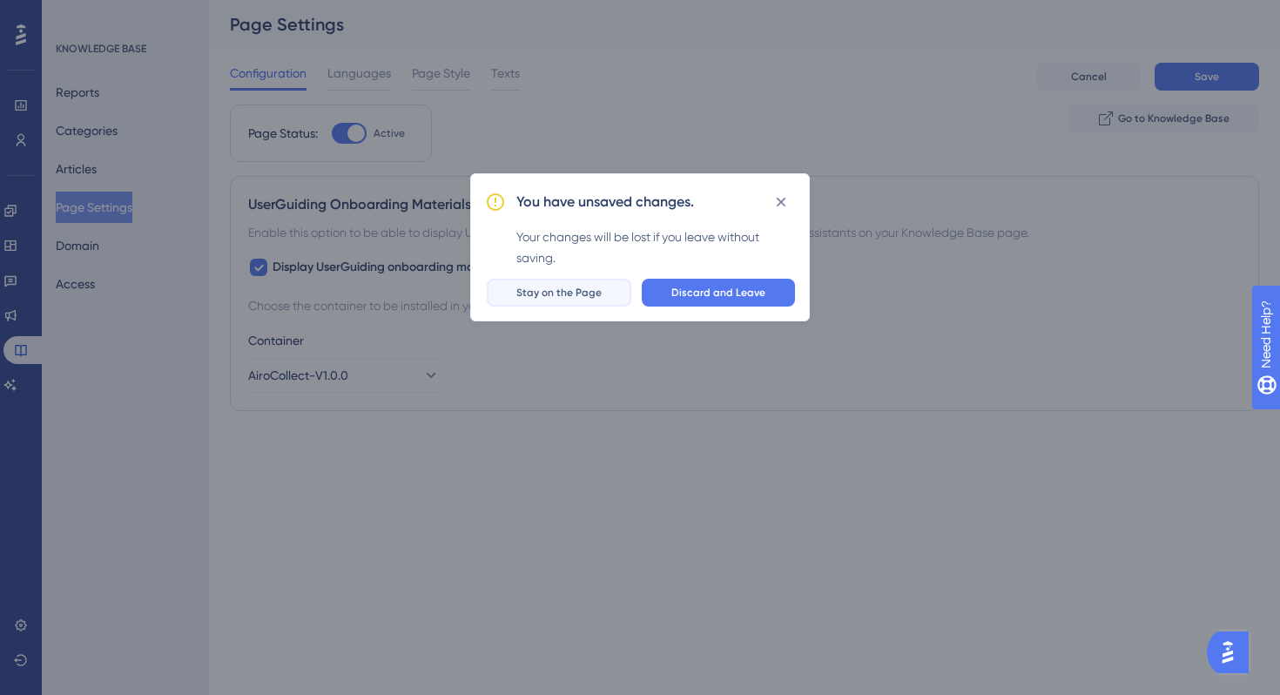
click at [557, 287] on span "Stay on the Page" at bounding box center [559, 293] width 85 height 14
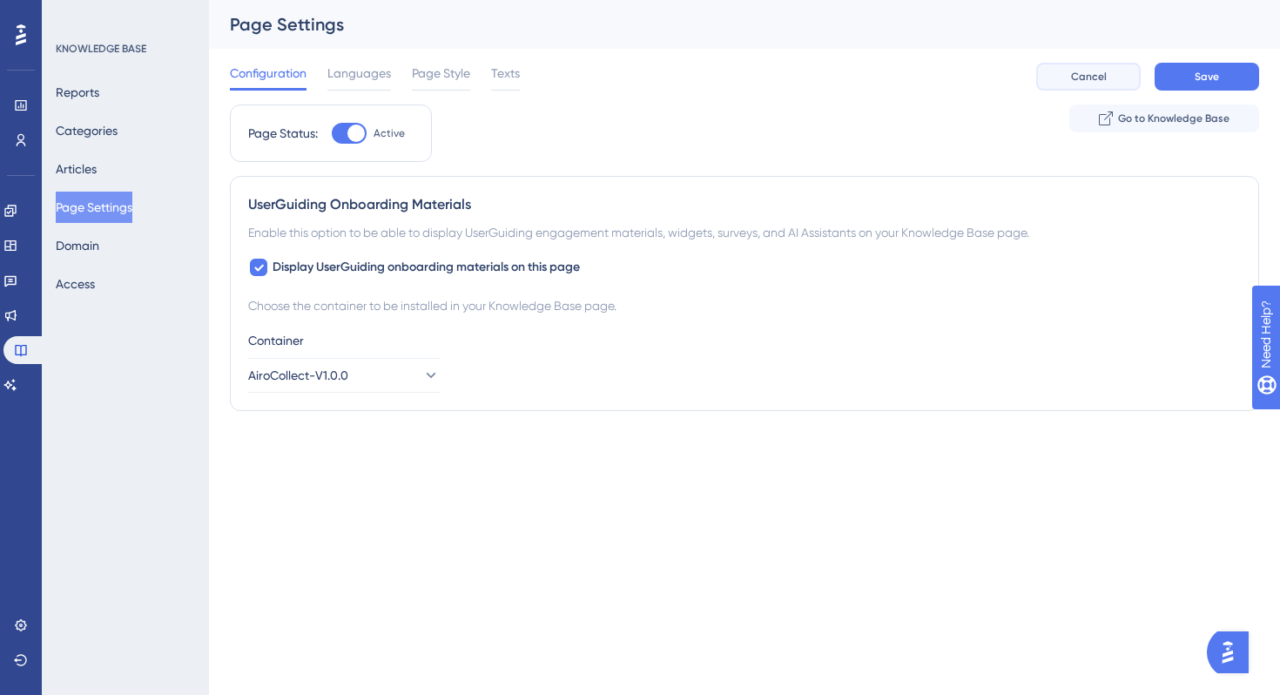
click at [1093, 71] on span "Cancel" at bounding box center [1089, 77] width 36 height 14
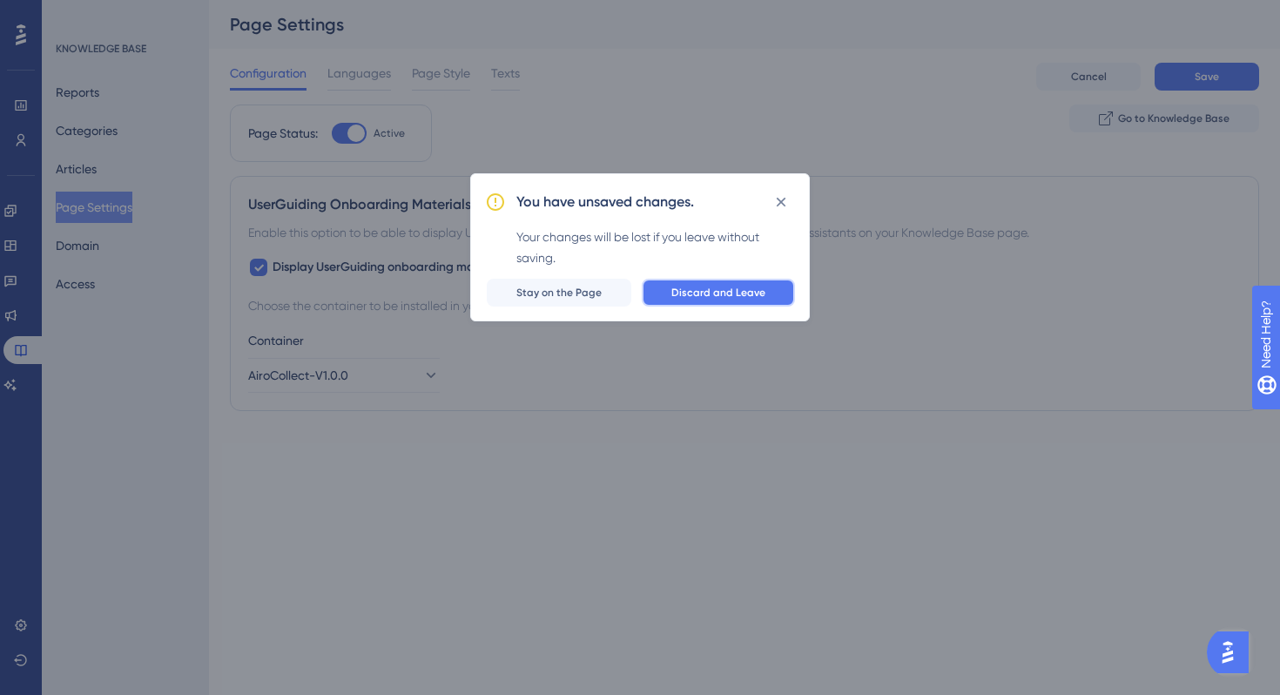
click at [682, 286] on span "Discard and Leave" at bounding box center [719, 293] width 94 height 14
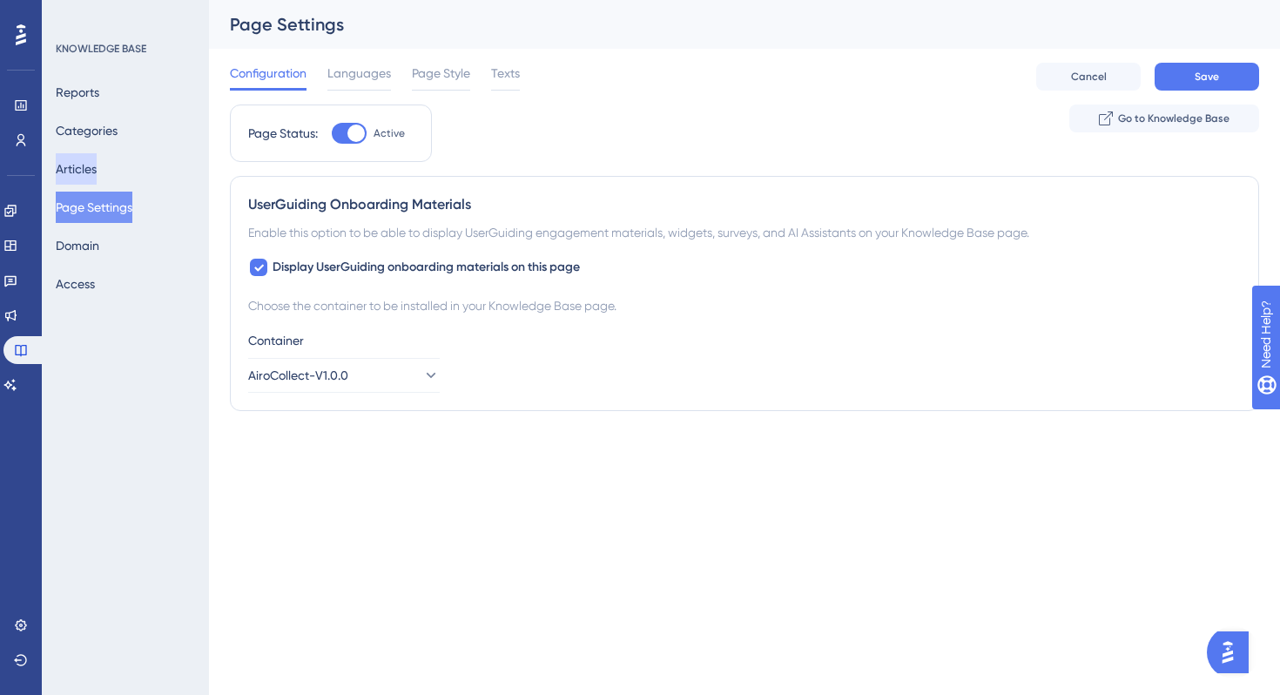
click at [91, 166] on button "Articles" at bounding box center [76, 168] width 41 height 31
